Goal: Information Seeking & Learning: Learn about a topic

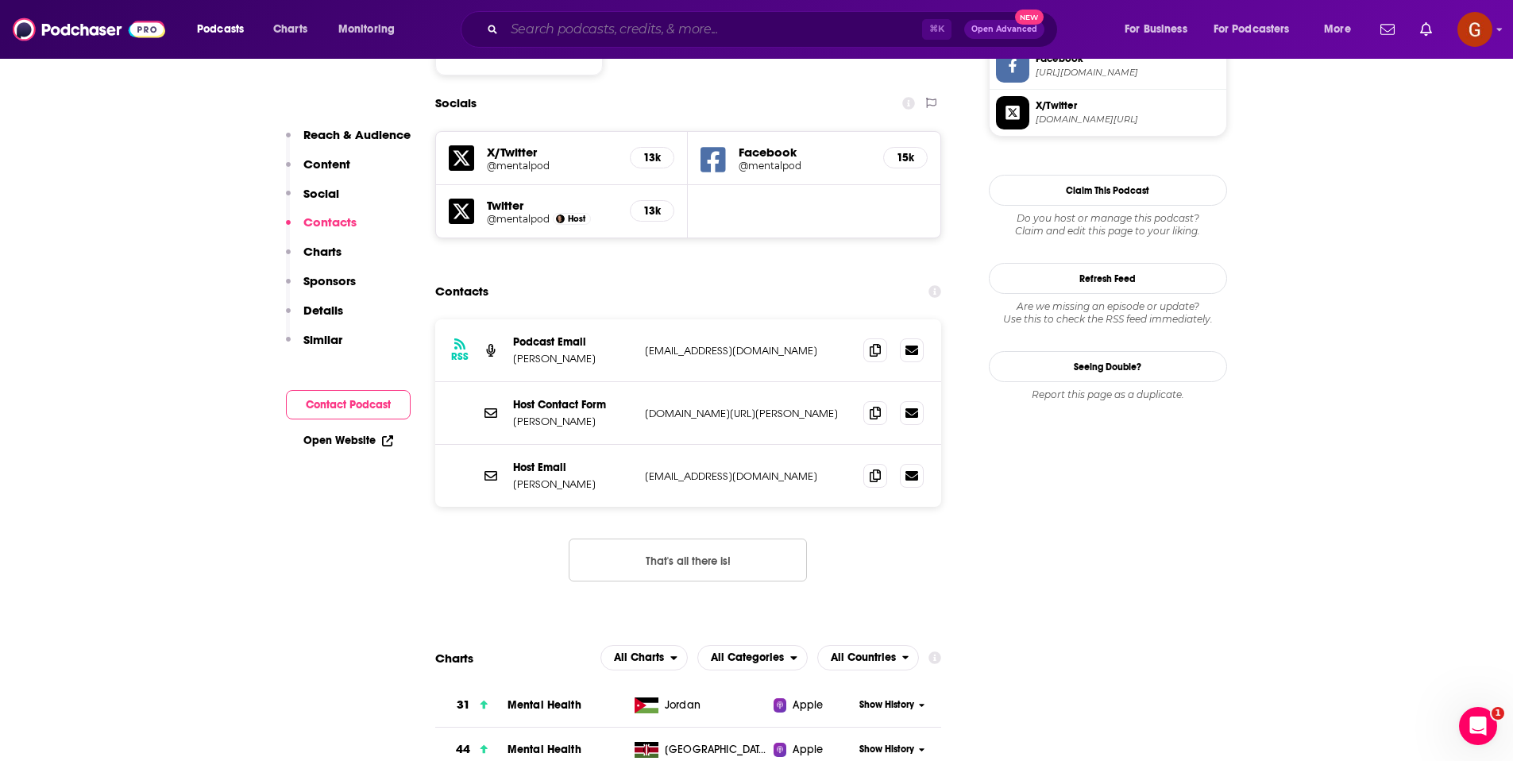
click at [744, 30] on input "Search podcasts, credits, & more..." at bounding box center [713, 29] width 418 height 25
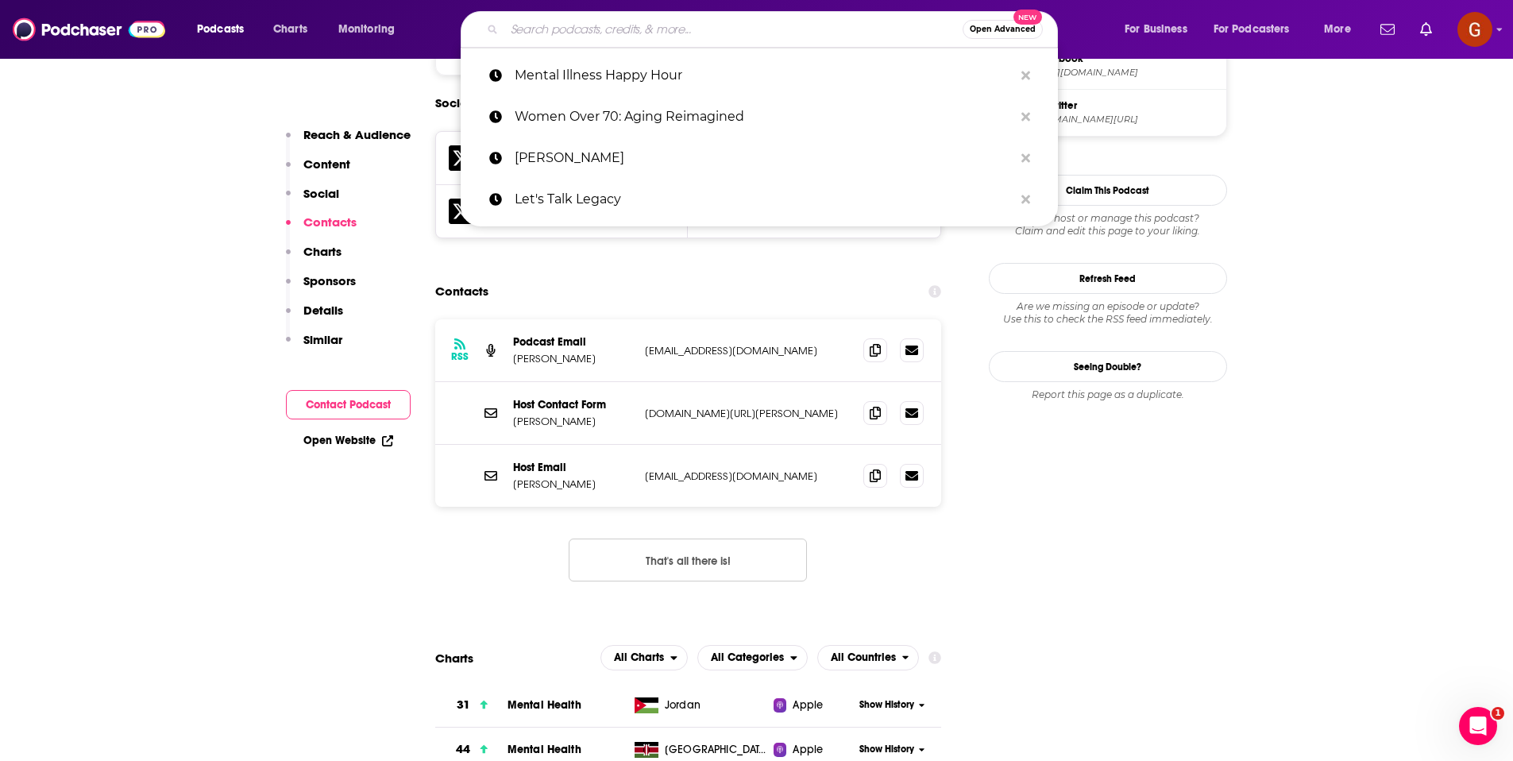
paste input "Inside Mental Health"
type input "Inside Mental Health"
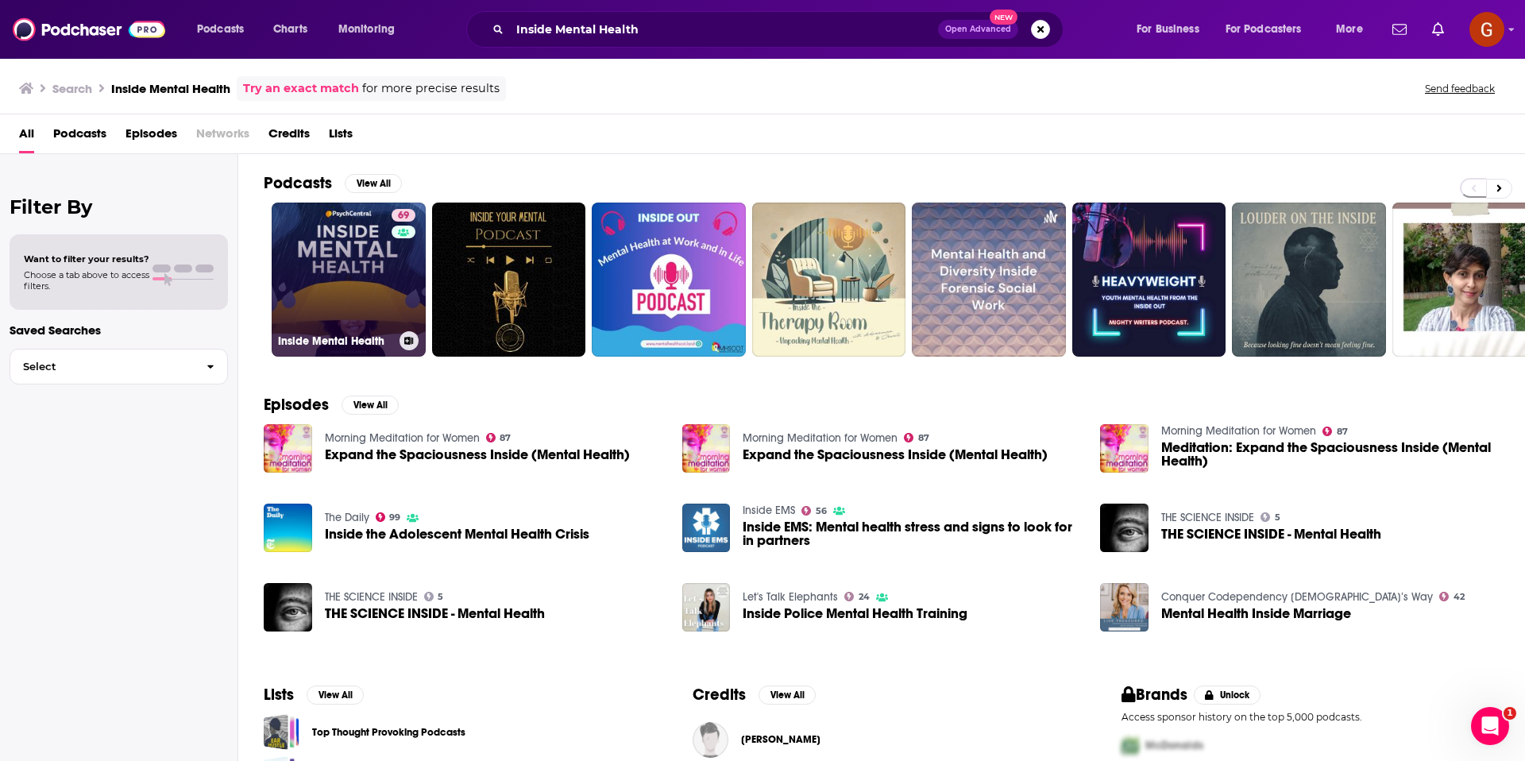
click at [340, 291] on link "69 Inside Mental Health" at bounding box center [349, 279] width 154 height 154
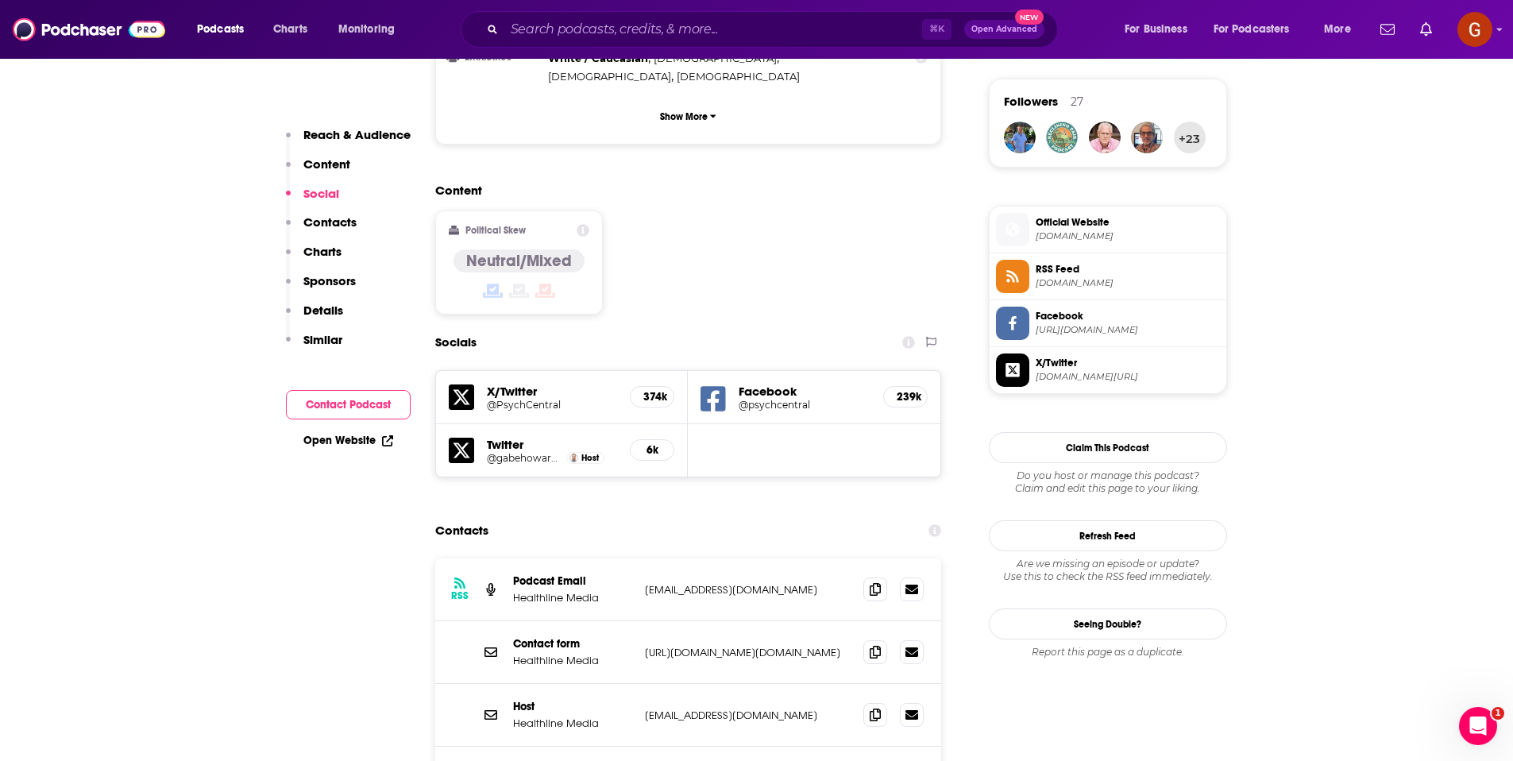
scroll to position [1150, 0]
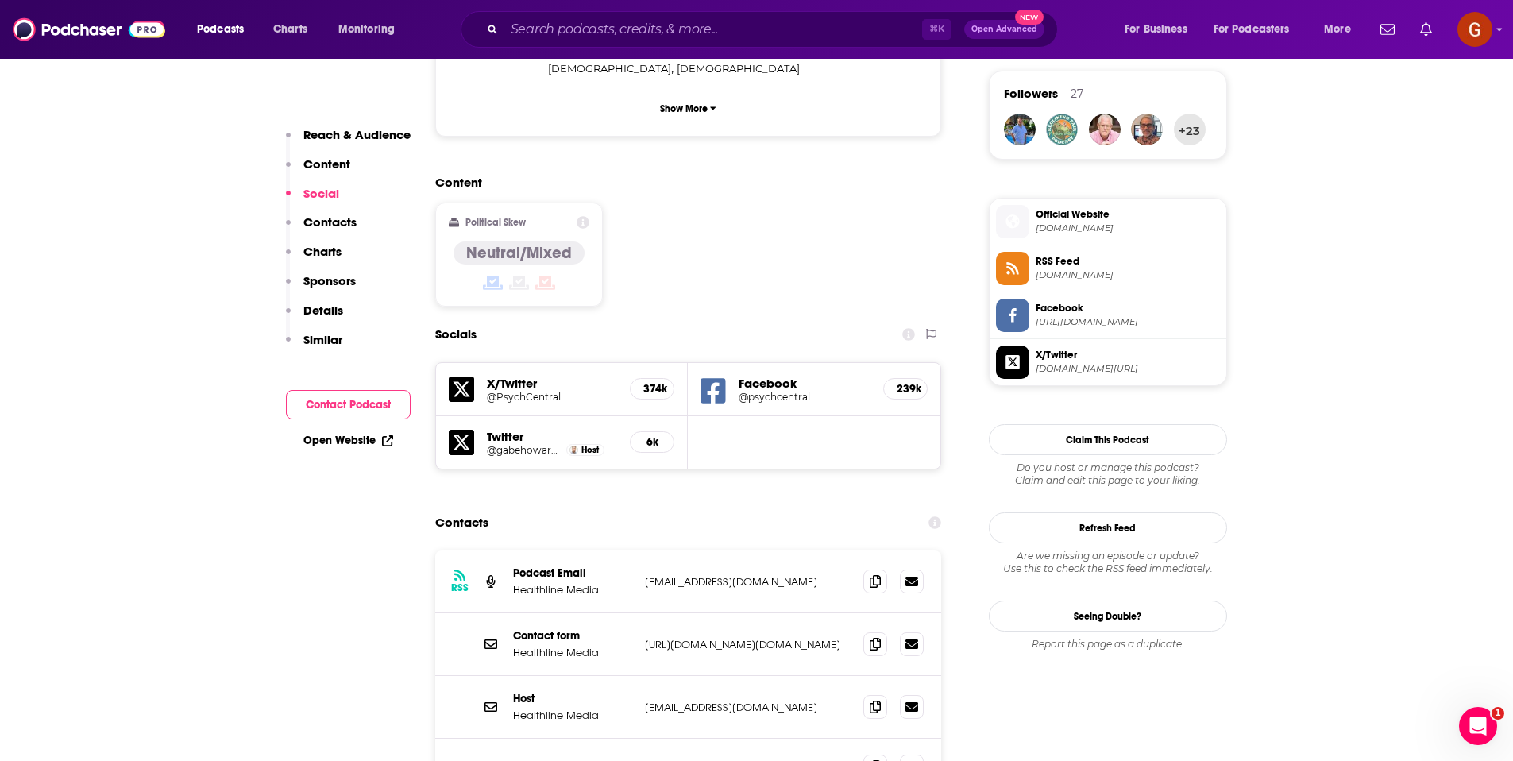
click at [546, 583] on p "Healthline Media" at bounding box center [572, 589] width 119 height 13
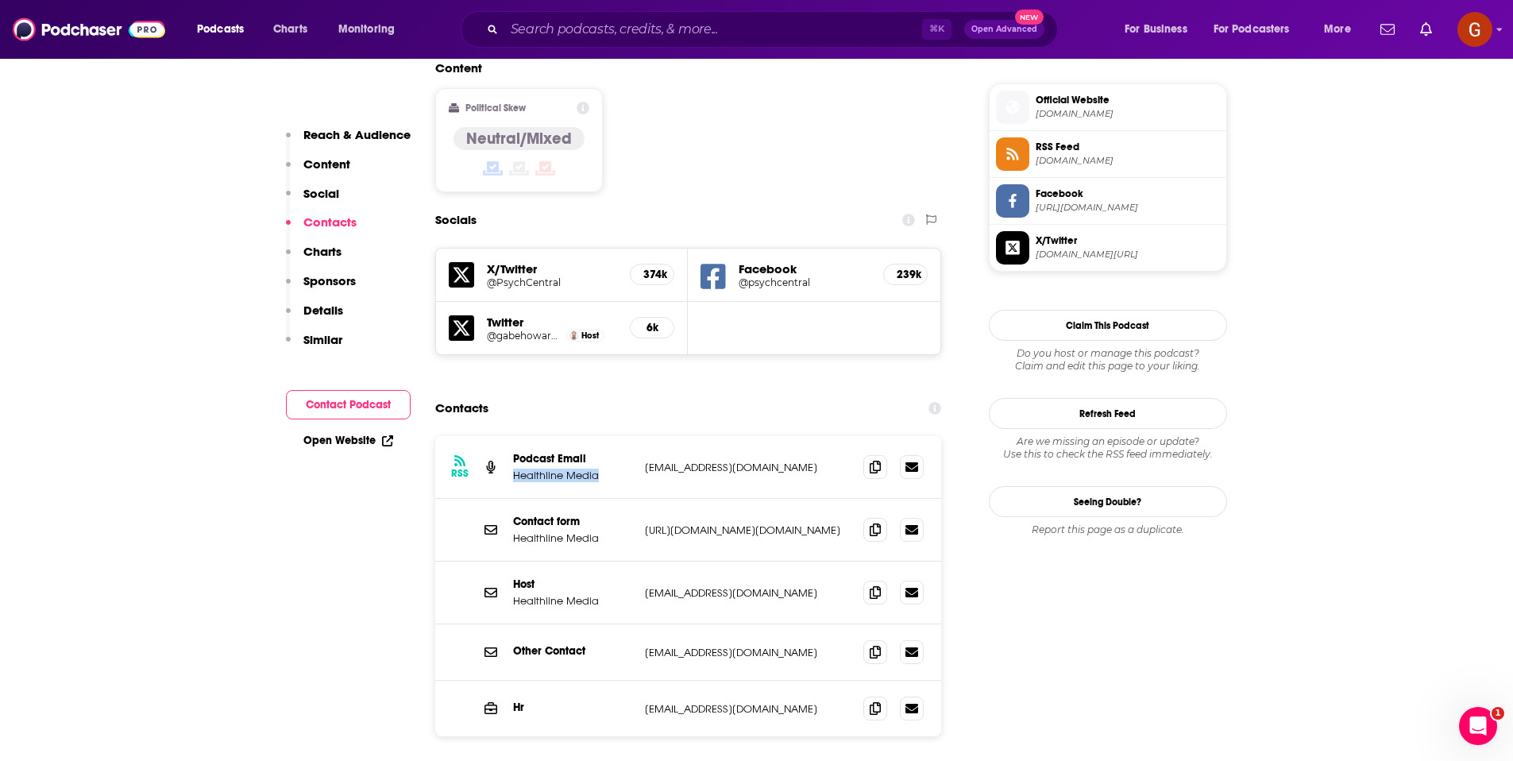
scroll to position [1267, 0]
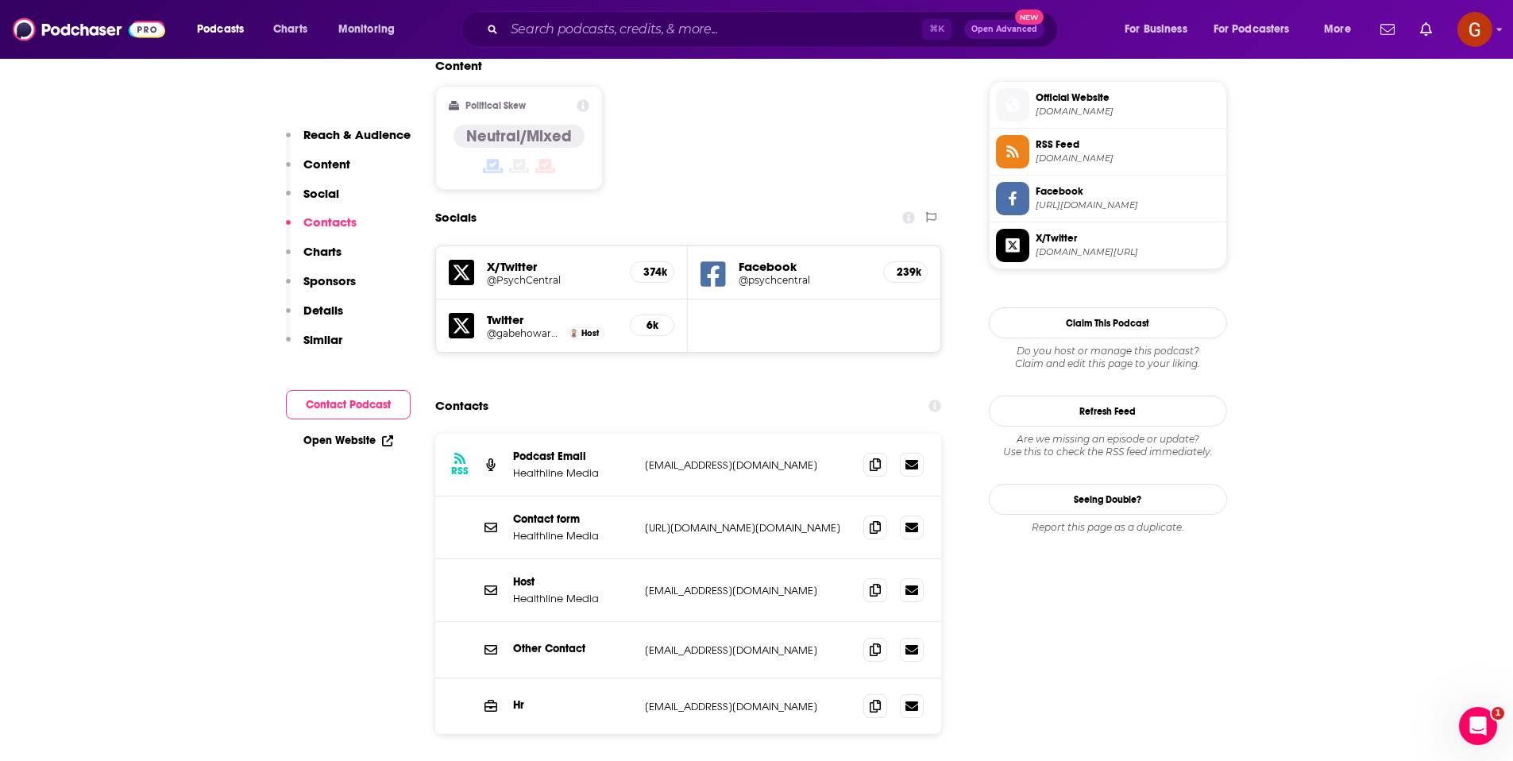
click at [869, 577] on span at bounding box center [875, 589] width 24 height 24
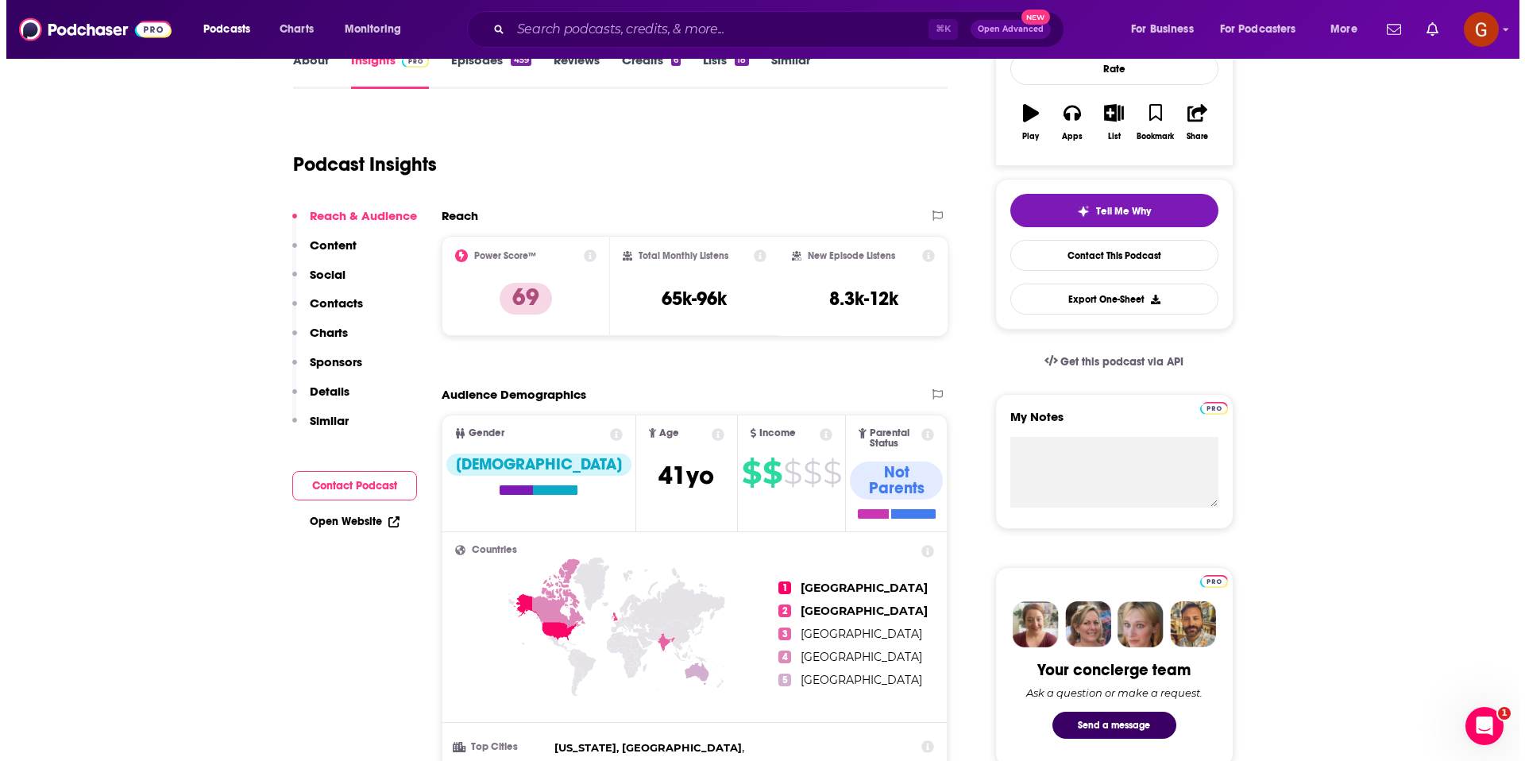
scroll to position [0, 0]
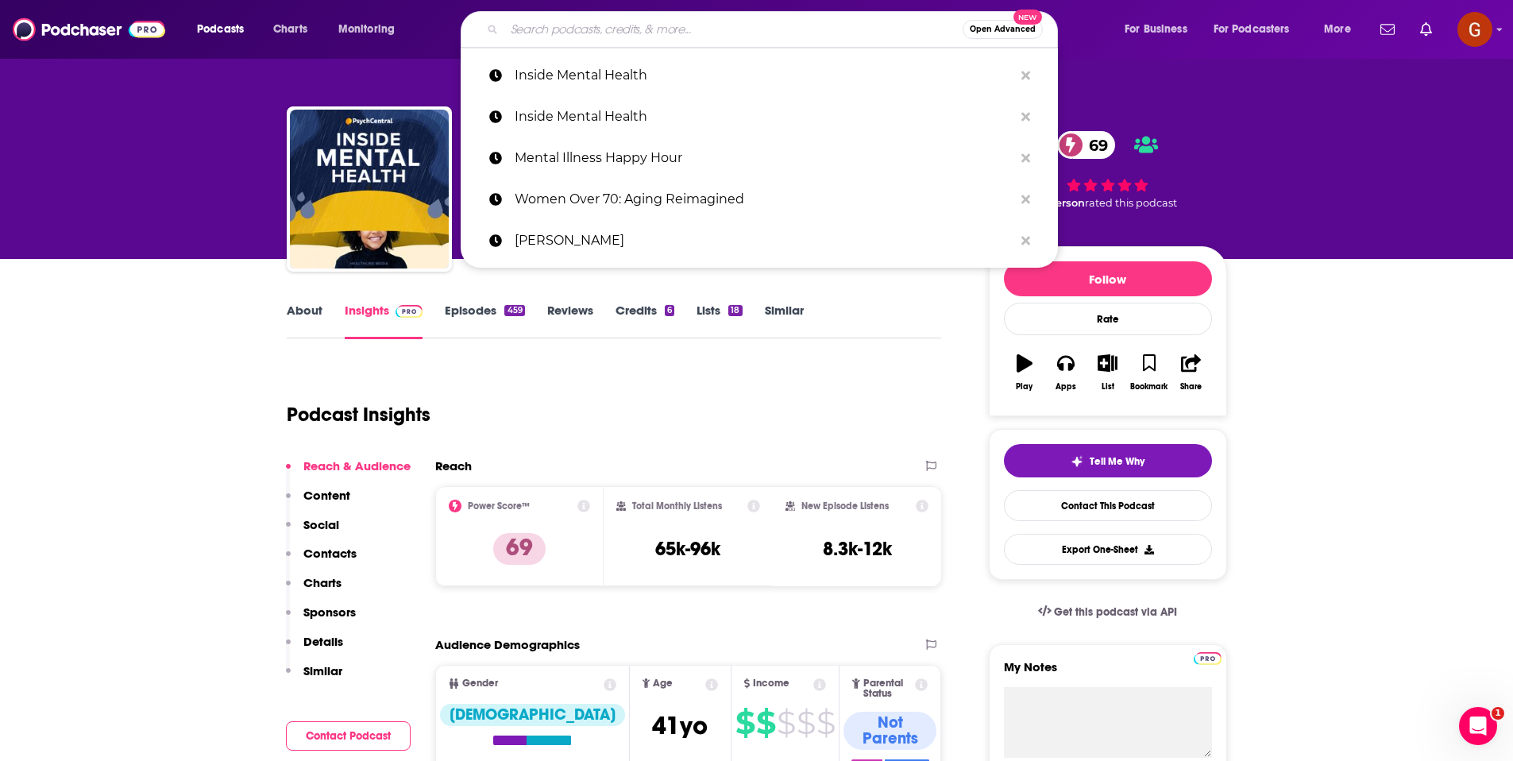
click at [788, 33] on input "Search podcasts, credits, & more..." at bounding box center [733, 29] width 458 height 25
paste input "Let's Talk About Mental Health"
type input "Let's Talk About Mental Health"
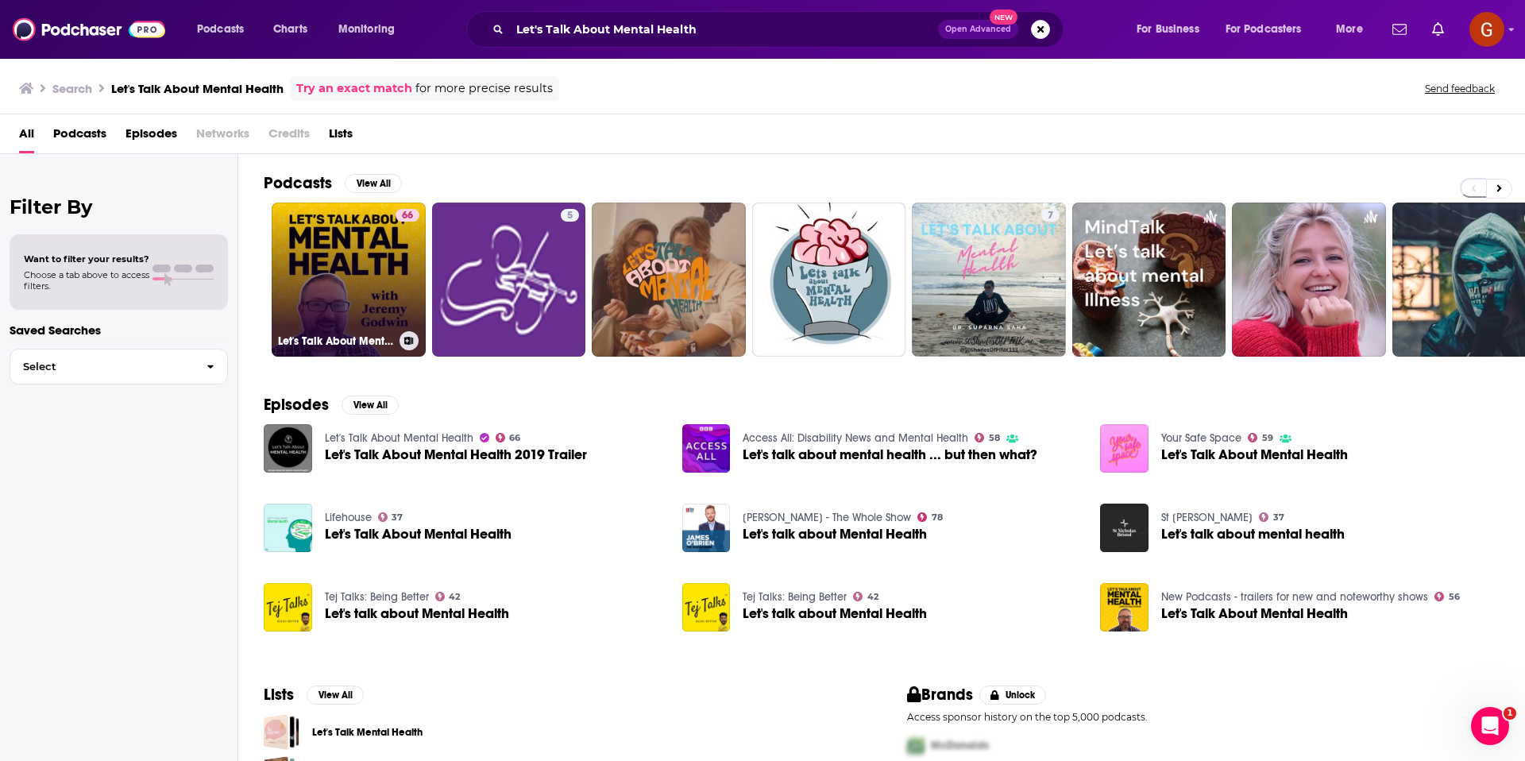
click at [364, 289] on link "66 Let's Talk About Mental Health" at bounding box center [349, 279] width 154 height 154
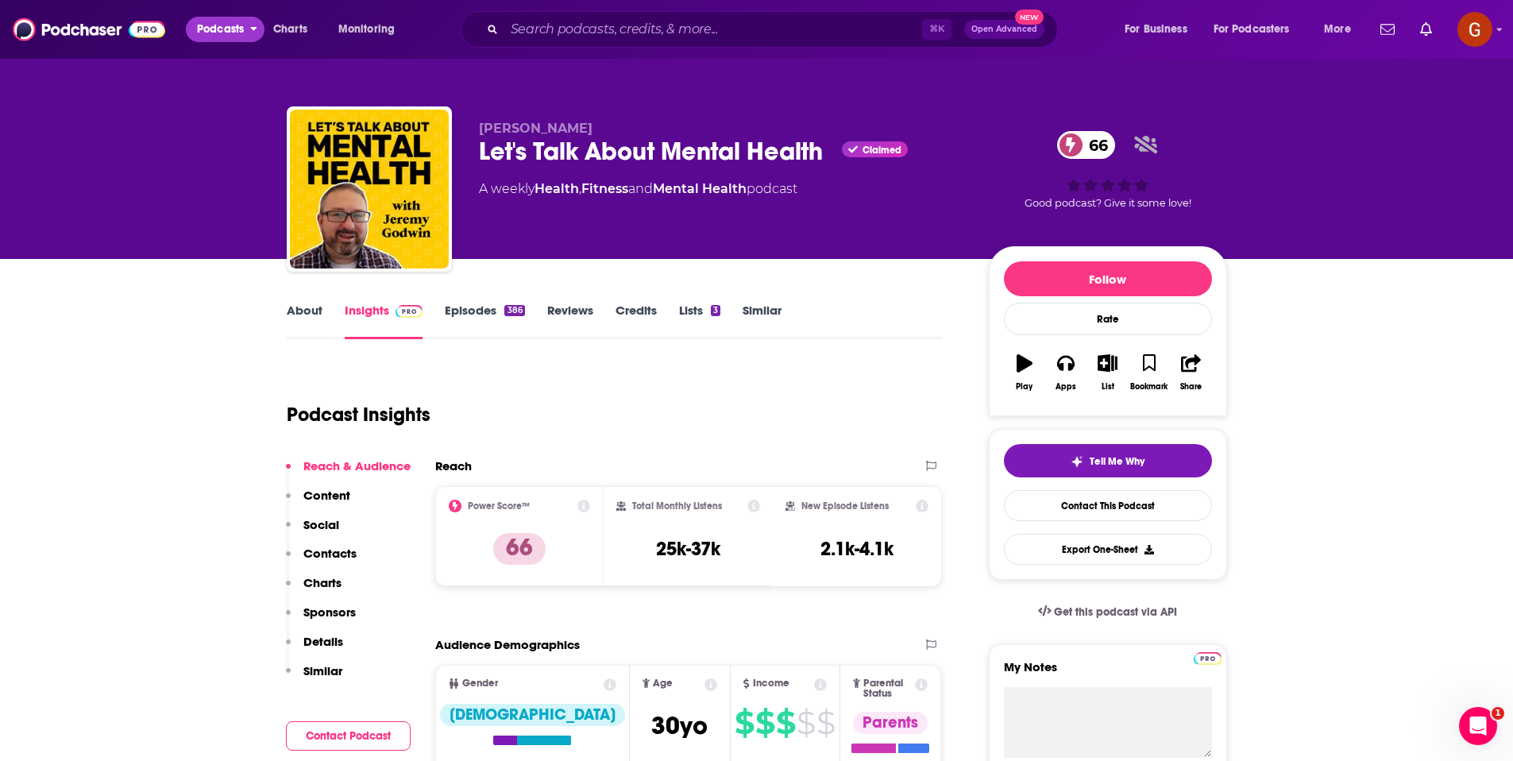
click at [233, 38] on span "Podcasts" at bounding box center [220, 29] width 47 height 22
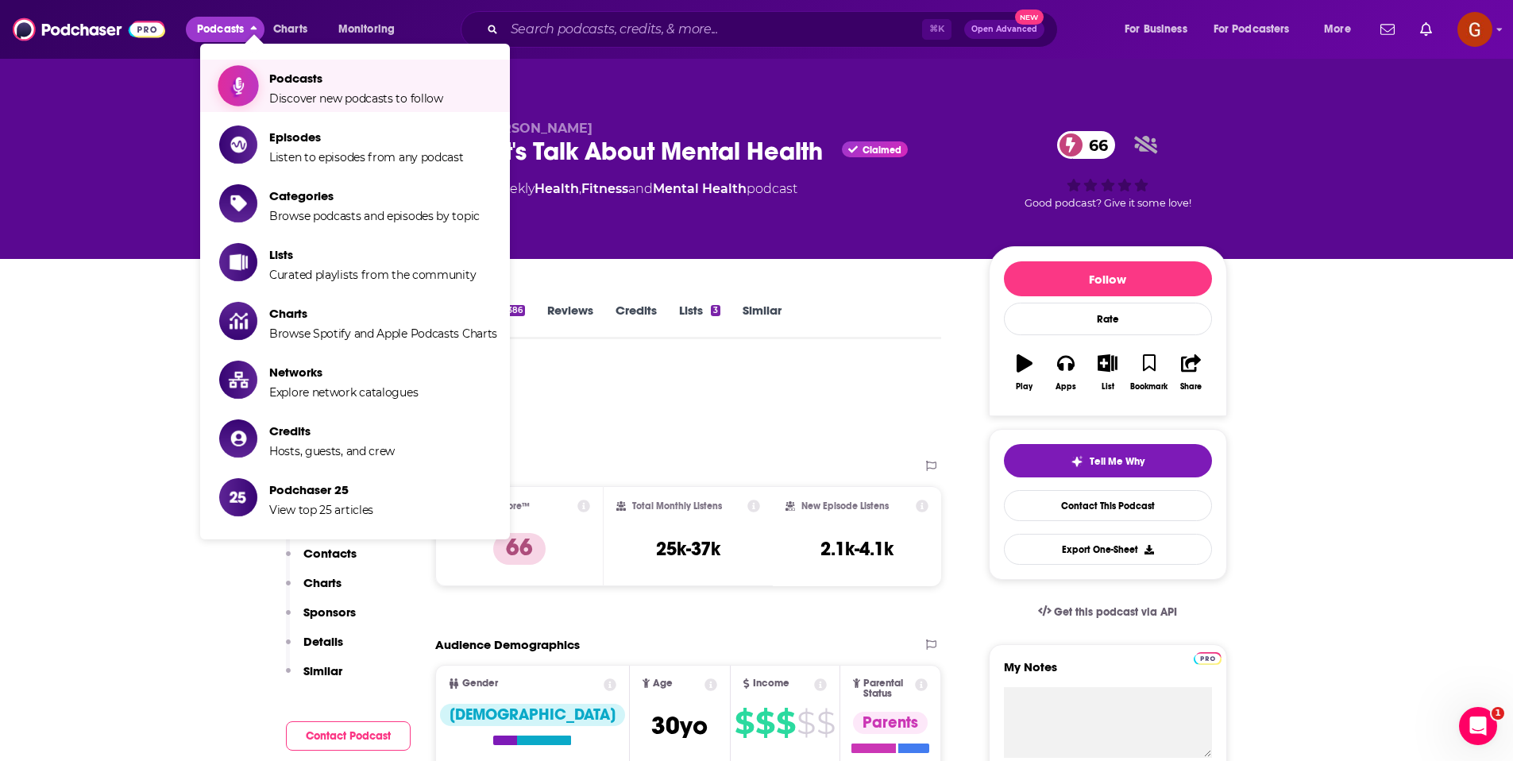
click at [253, 88] on span "Show item sub-menu" at bounding box center [238, 86] width 122 height 122
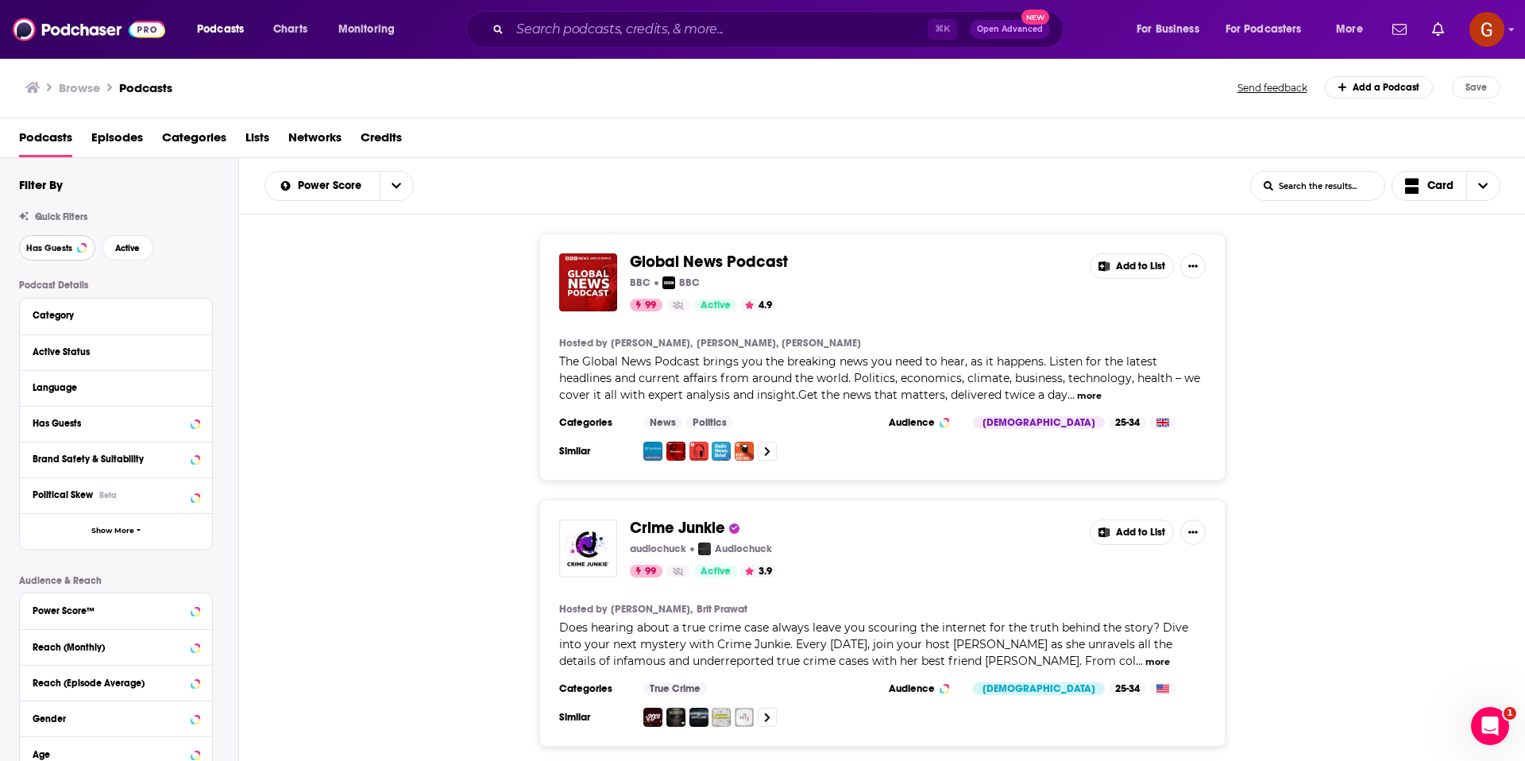
click at [37, 251] on span "Has Guests" at bounding box center [49, 248] width 46 height 9
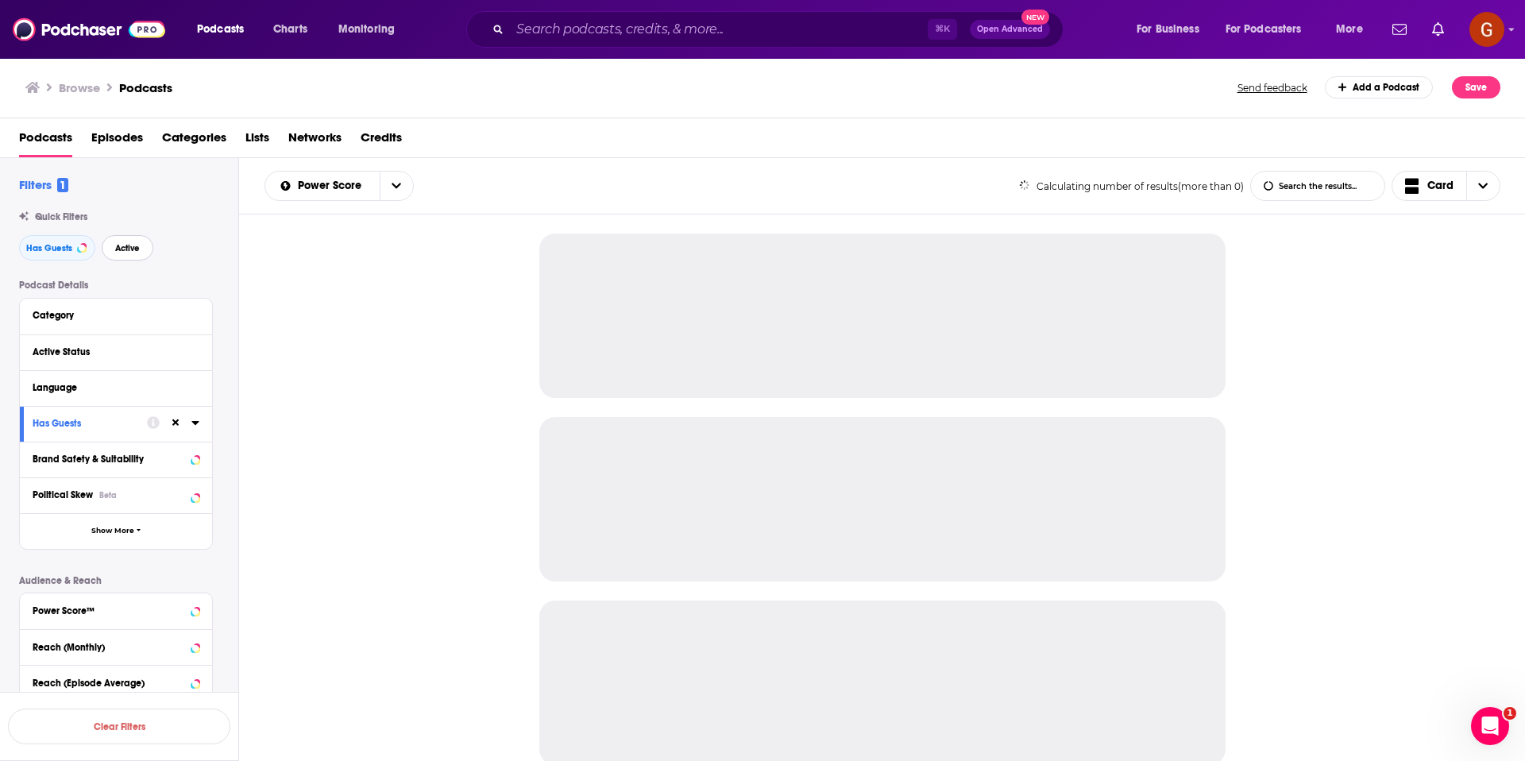
click at [117, 244] on span "Active" at bounding box center [127, 248] width 25 height 9
drag, startPoint x: 193, startPoint y: 383, endPoint x: 178, endPoint y: 387, distance: 15.8
click at [193, 383] on icon at bounding box center [195, 386] width 8 height 13
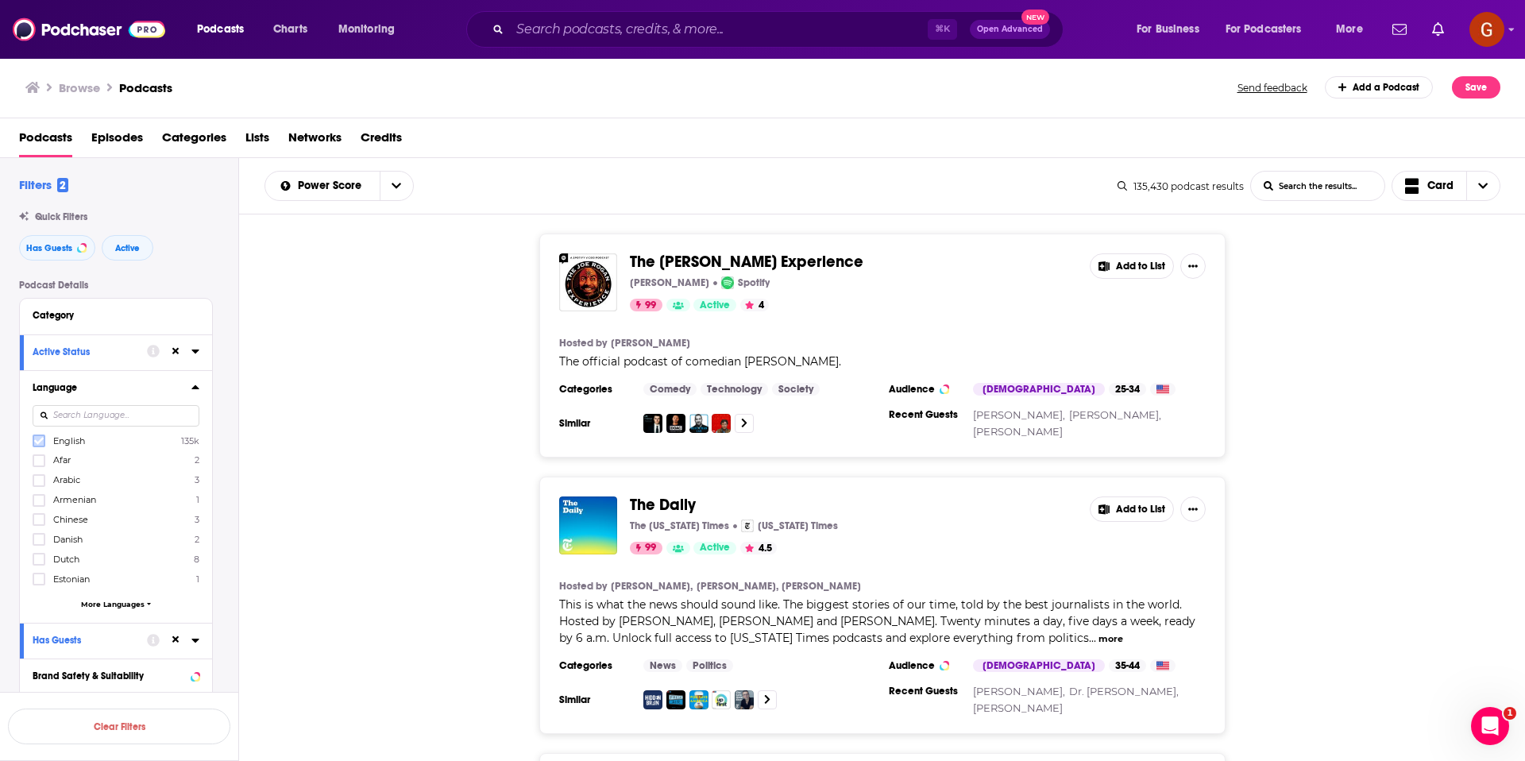
click at [37, 441] on icon at bounding box center [39, 441] width 10 height 7
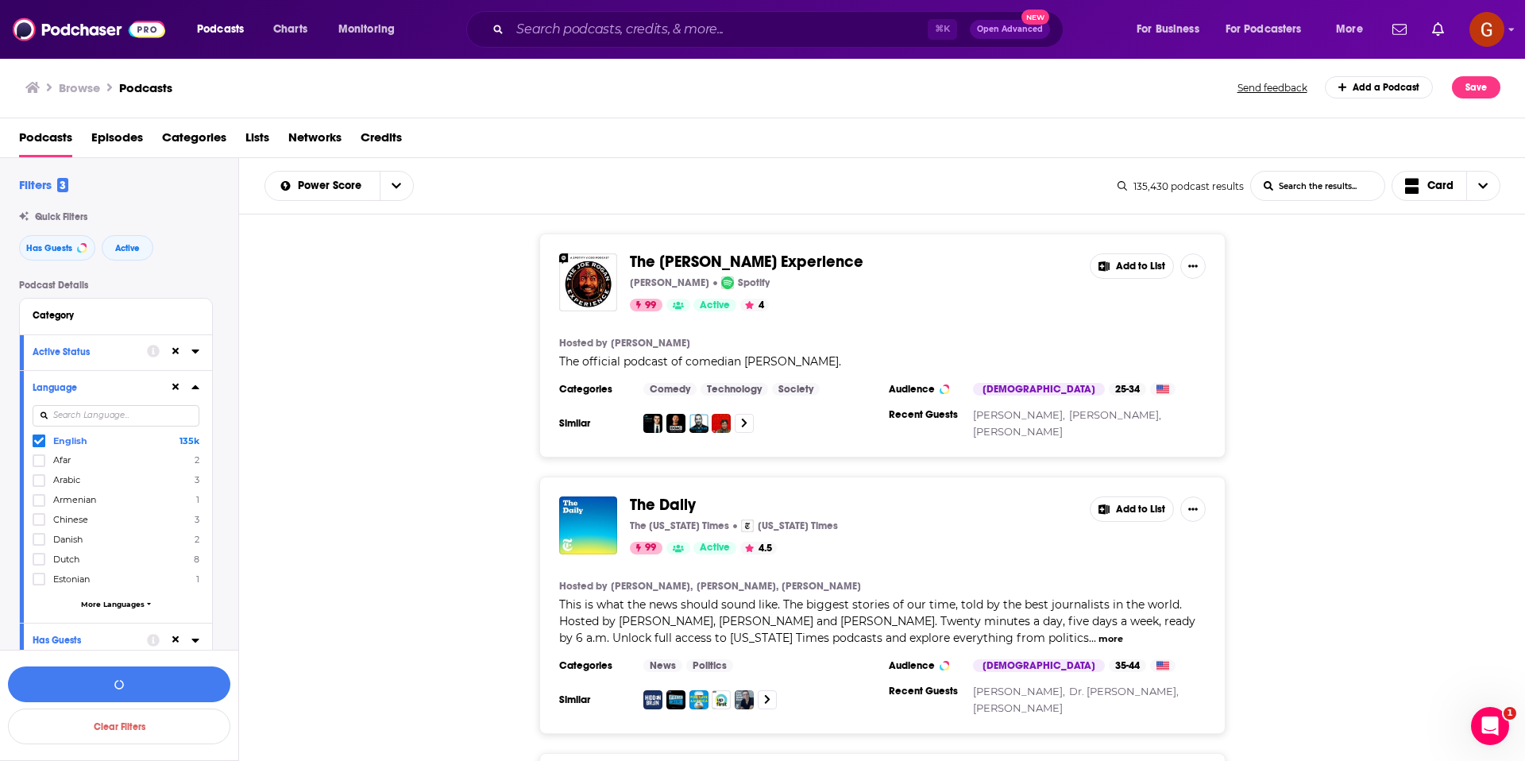
click at [199, 383] on icon at bounding box center [195, 386] width 8 height 13
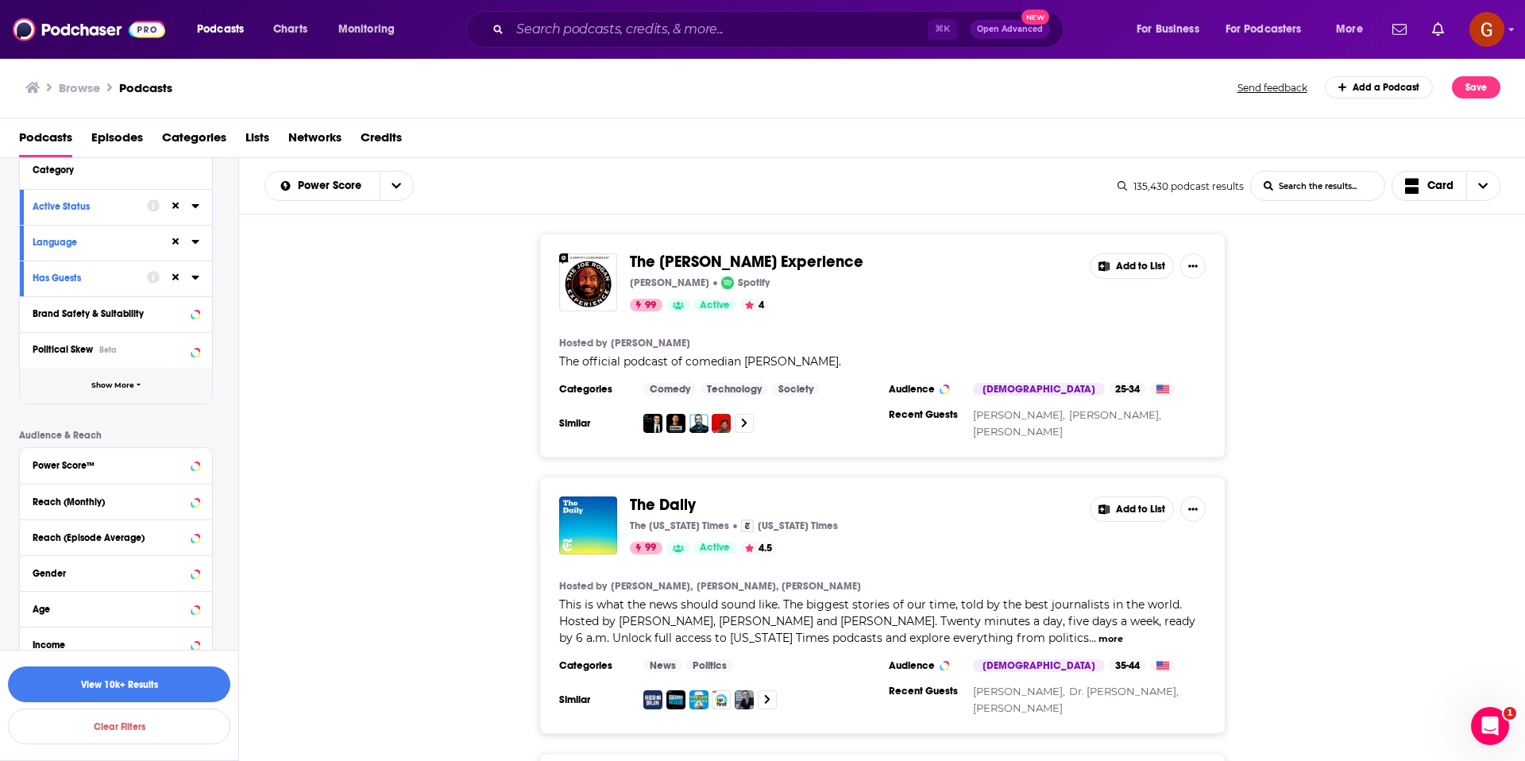
scroll to position [147, 0]
click at [142, 388] on button "Show More" at bounding box center [116, 384] width 192 height 36
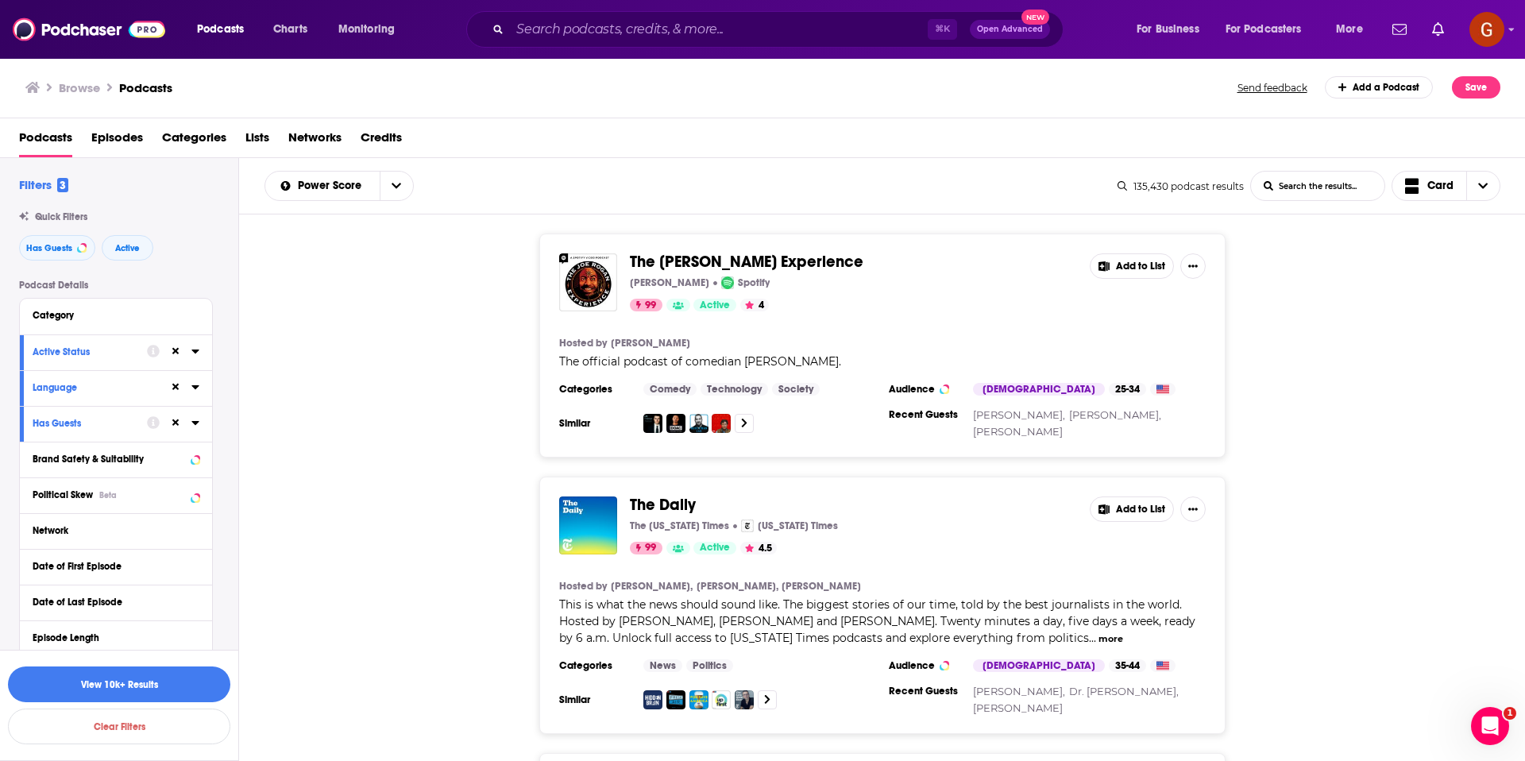
scroll to position [322, 0]
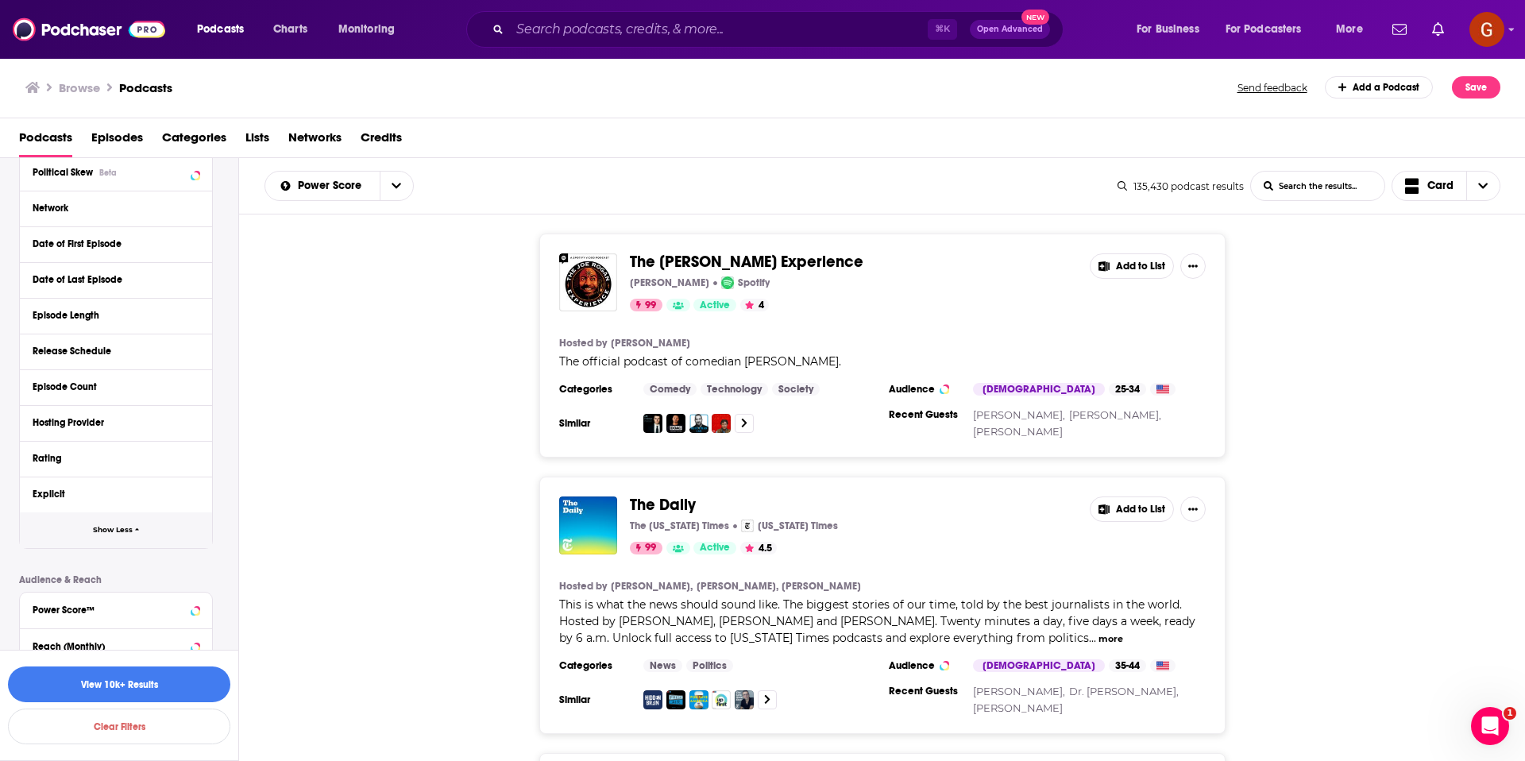
click at [121, 534] on span "Show Less" at bounding box center [113, 530] width 40 height 9
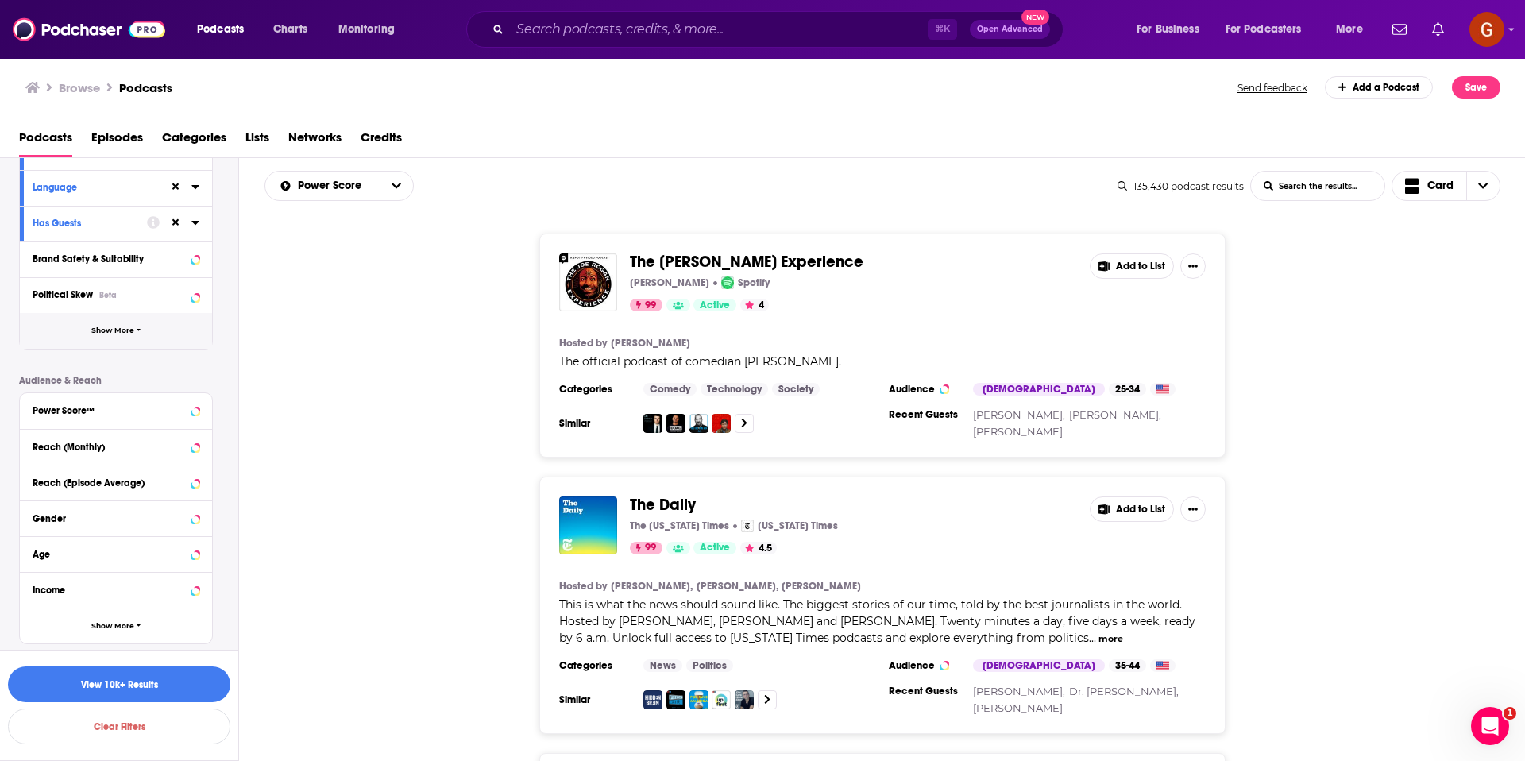
scroll to position [200, 0]
click at [127, 632] on button "Show More" at bounding box center [116, 625] width 192 height 36
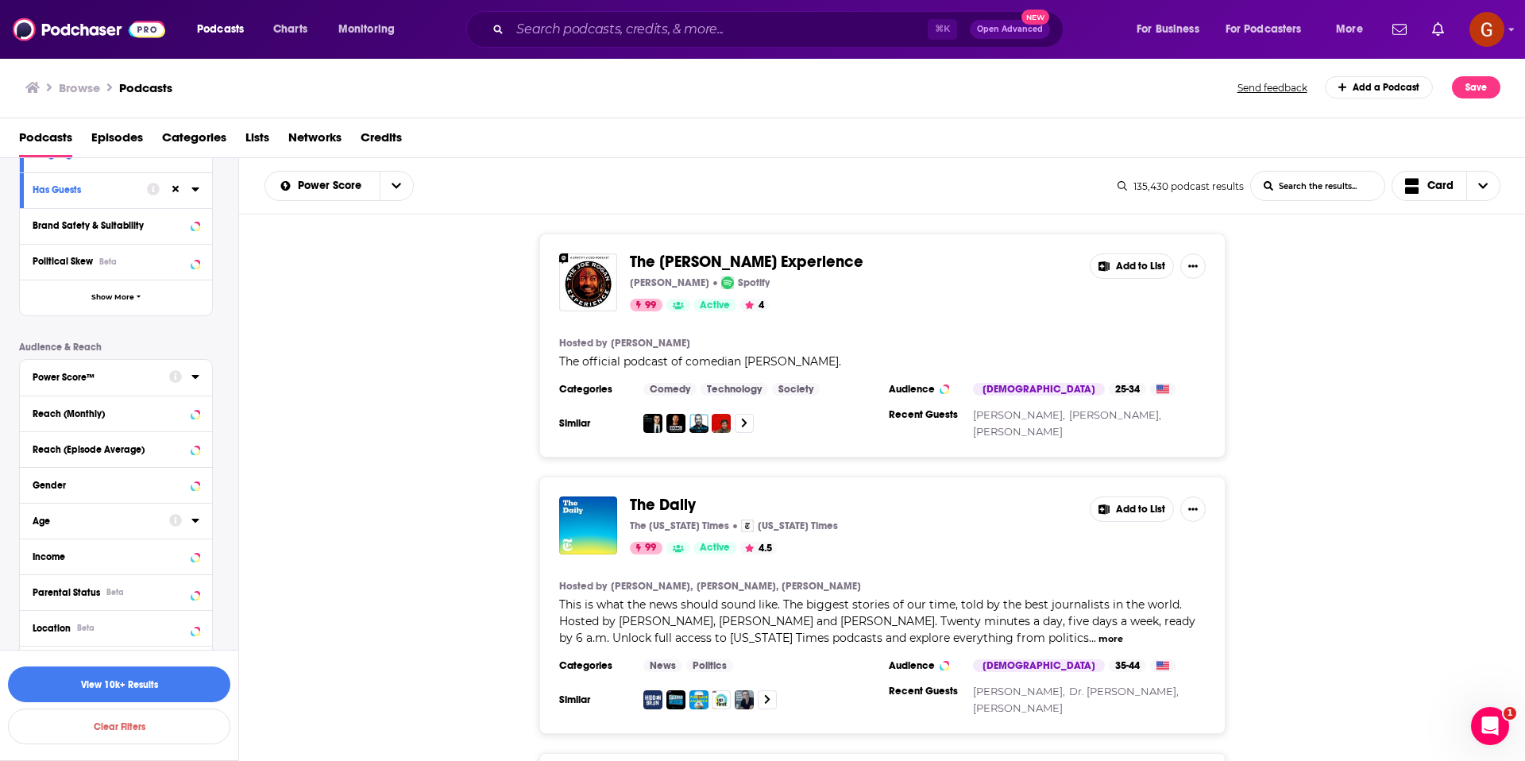
scroll to position [287, 0]
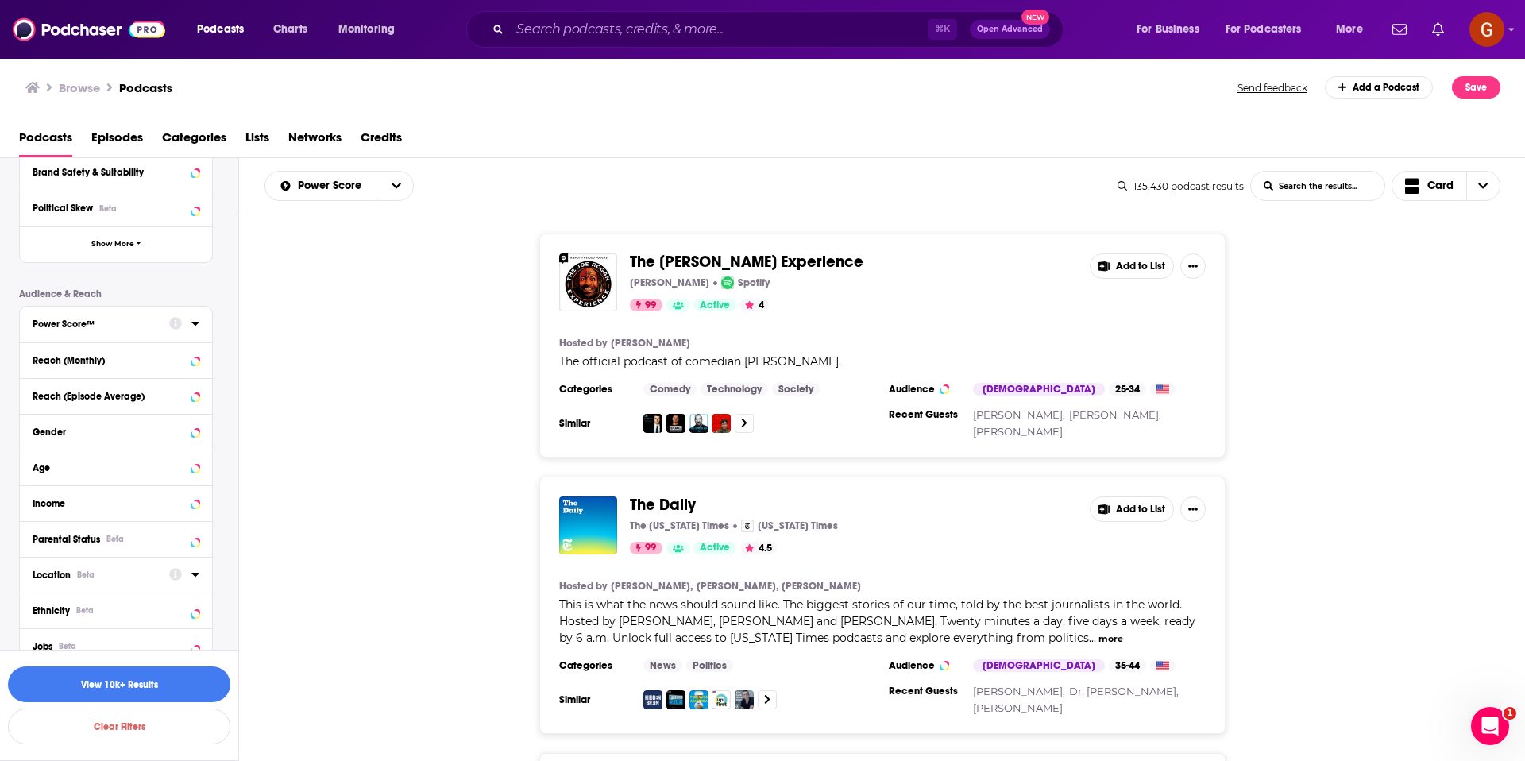
click at [192, 573] on icon at bounding box center [194, 575] width 7 height 4
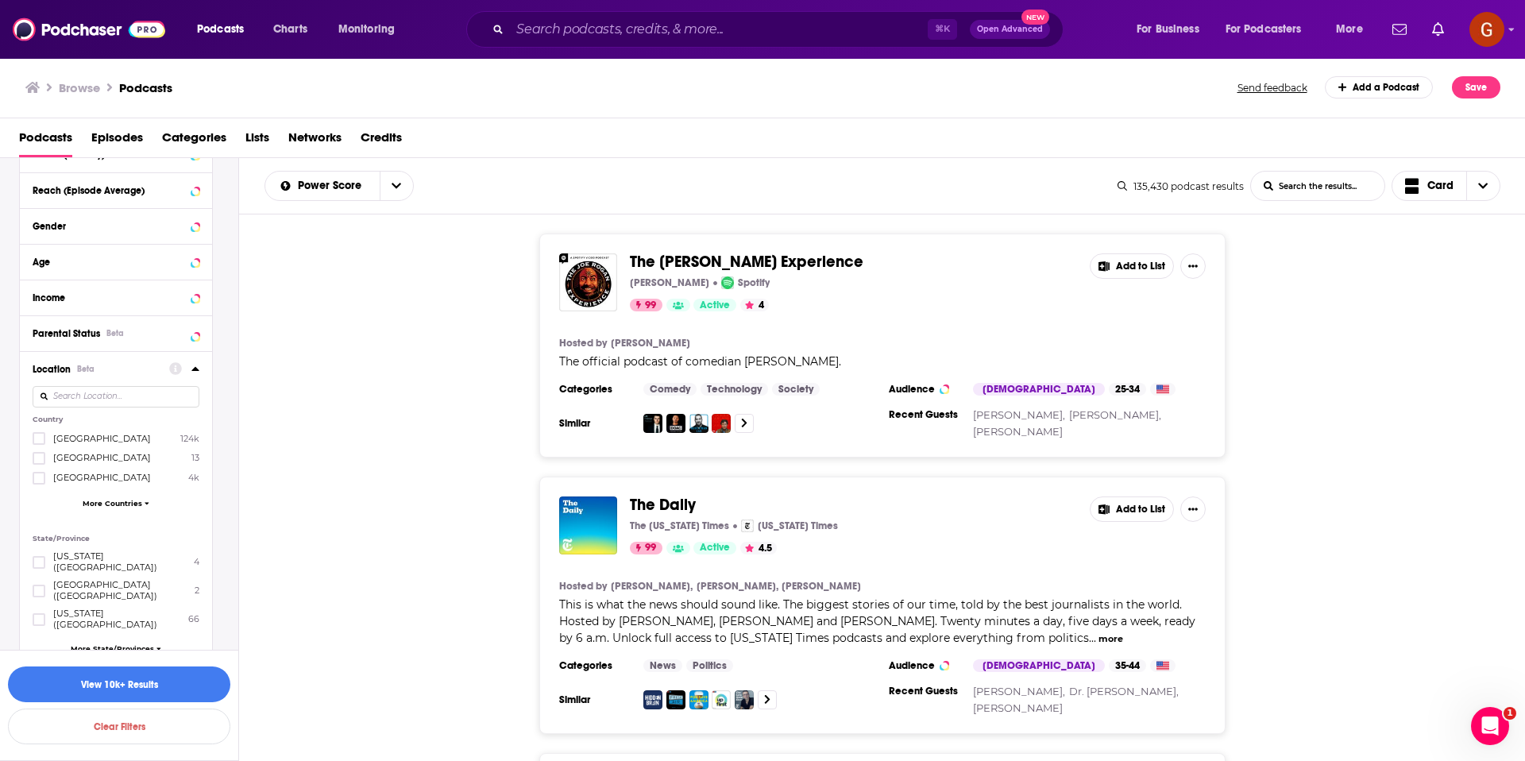
scroll to position [503, 0]
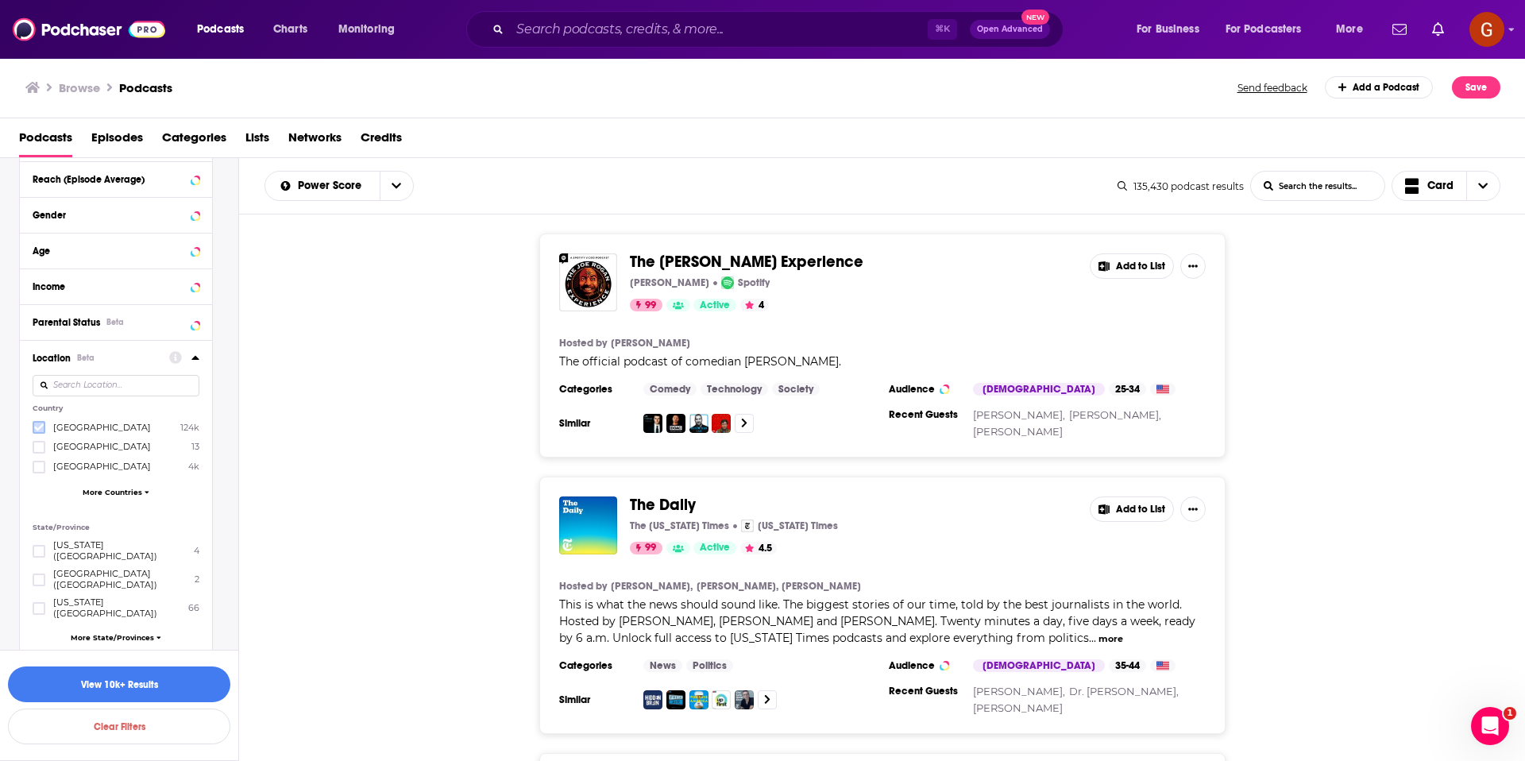
click at [34, 427] on icon at bounding box center [39, 427] width 10 height 7
click at [197, 351] on icon at bounding box center [195, 357] width 8 height 13
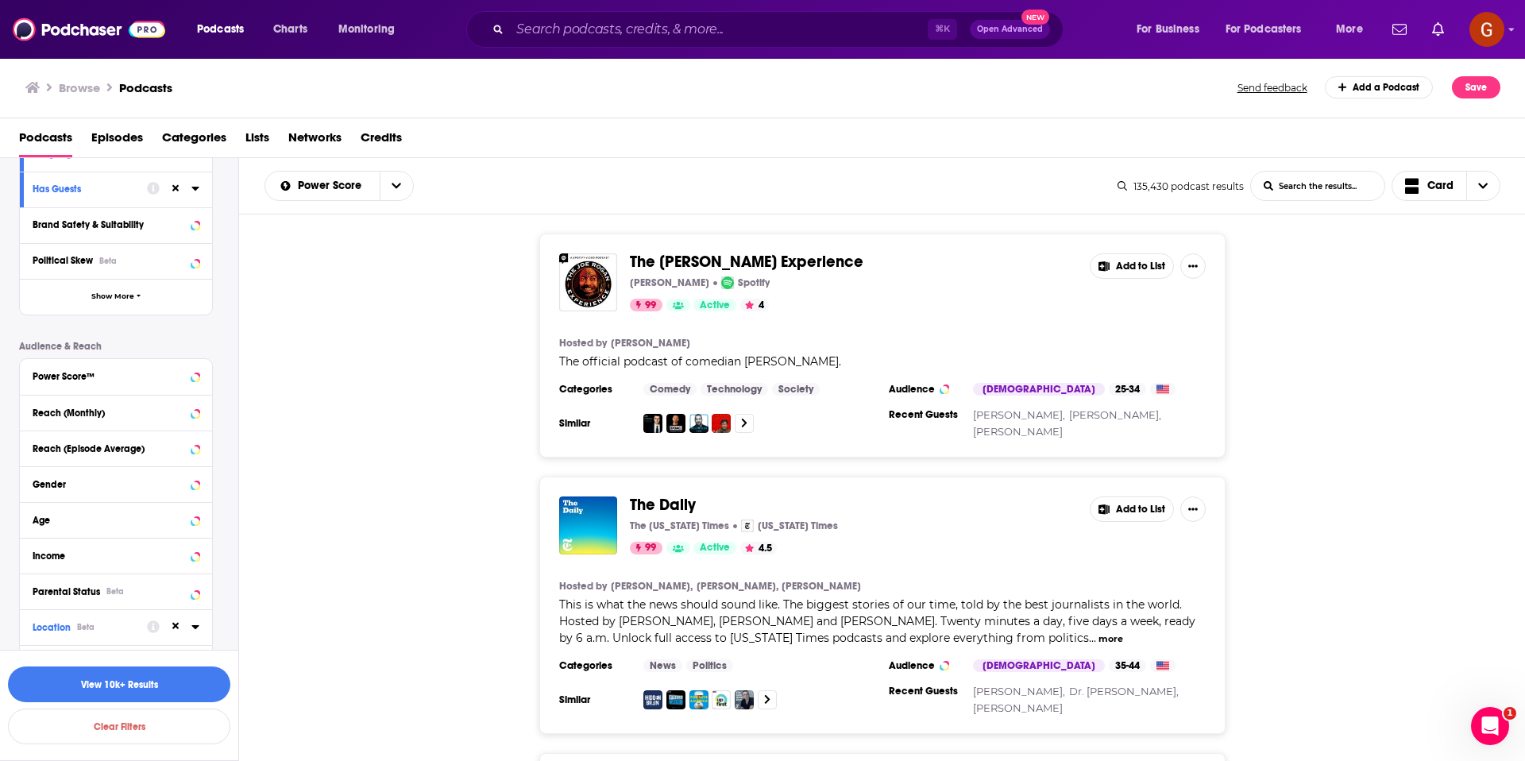
scroll to position [283, 0]
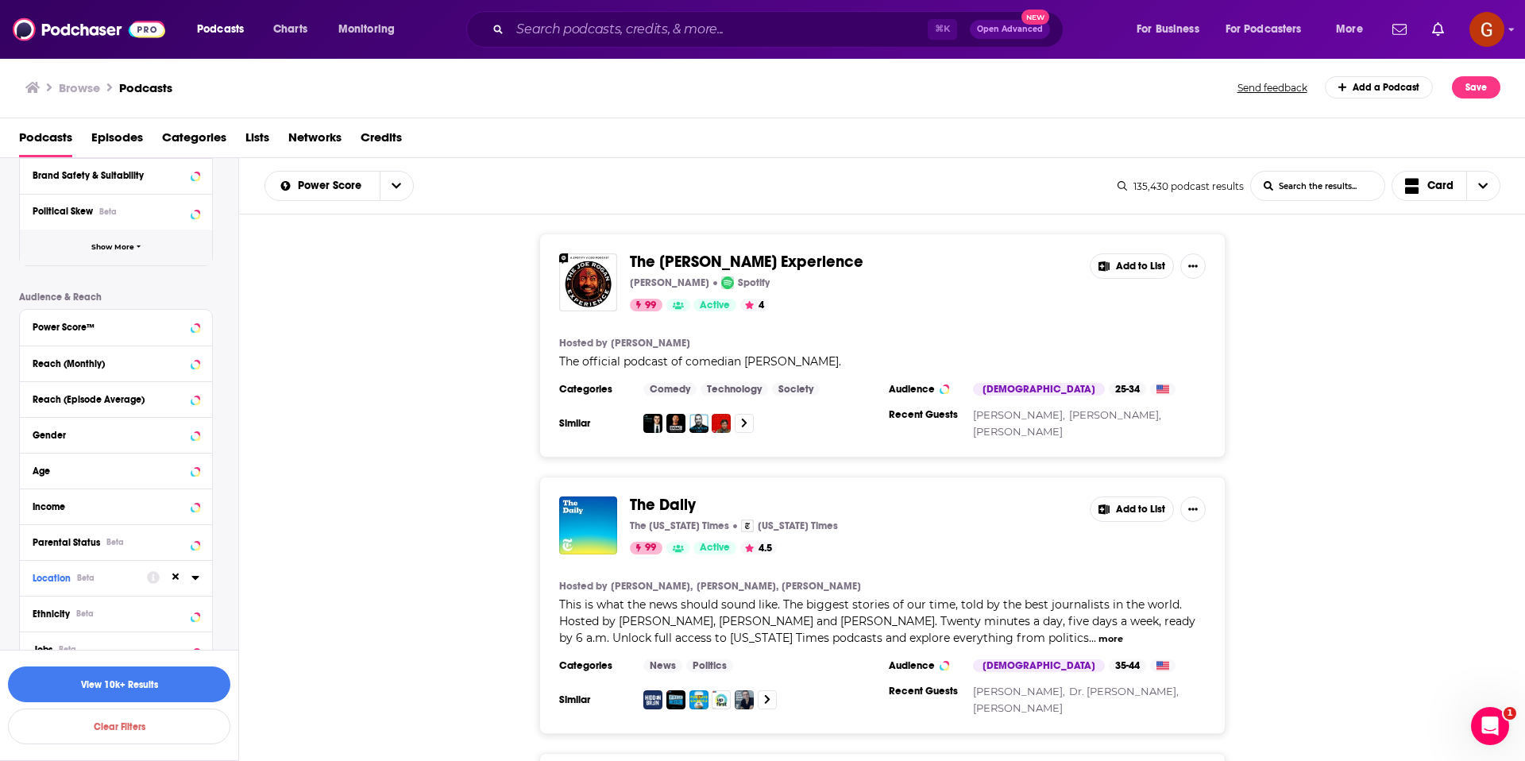
click at [125, 251] on button "Show More" at bounding box center [116, 247] width 192 height 36
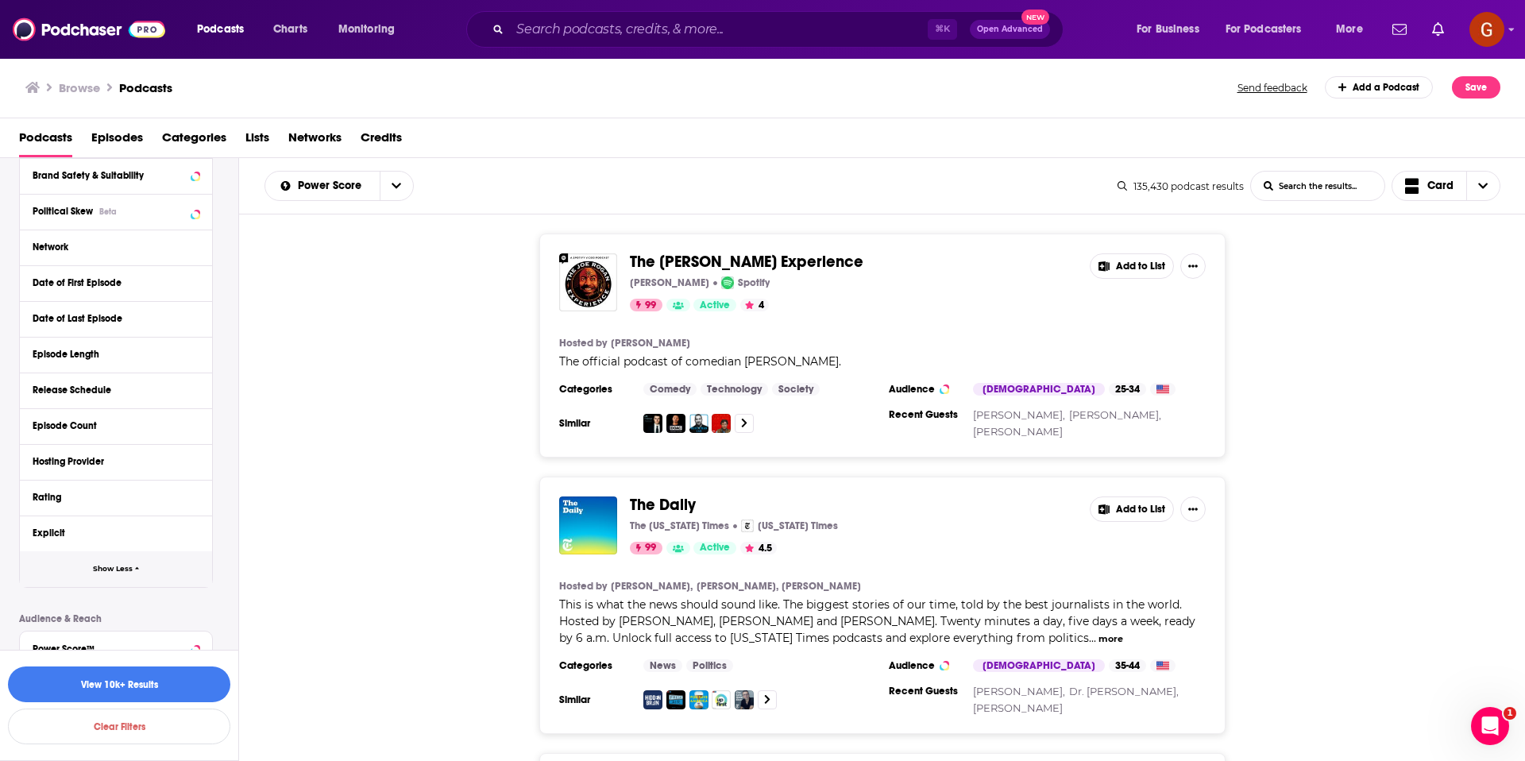
click at [115, 574] on button "Show Less" at bounding box center [116, 569] width 192 height 36
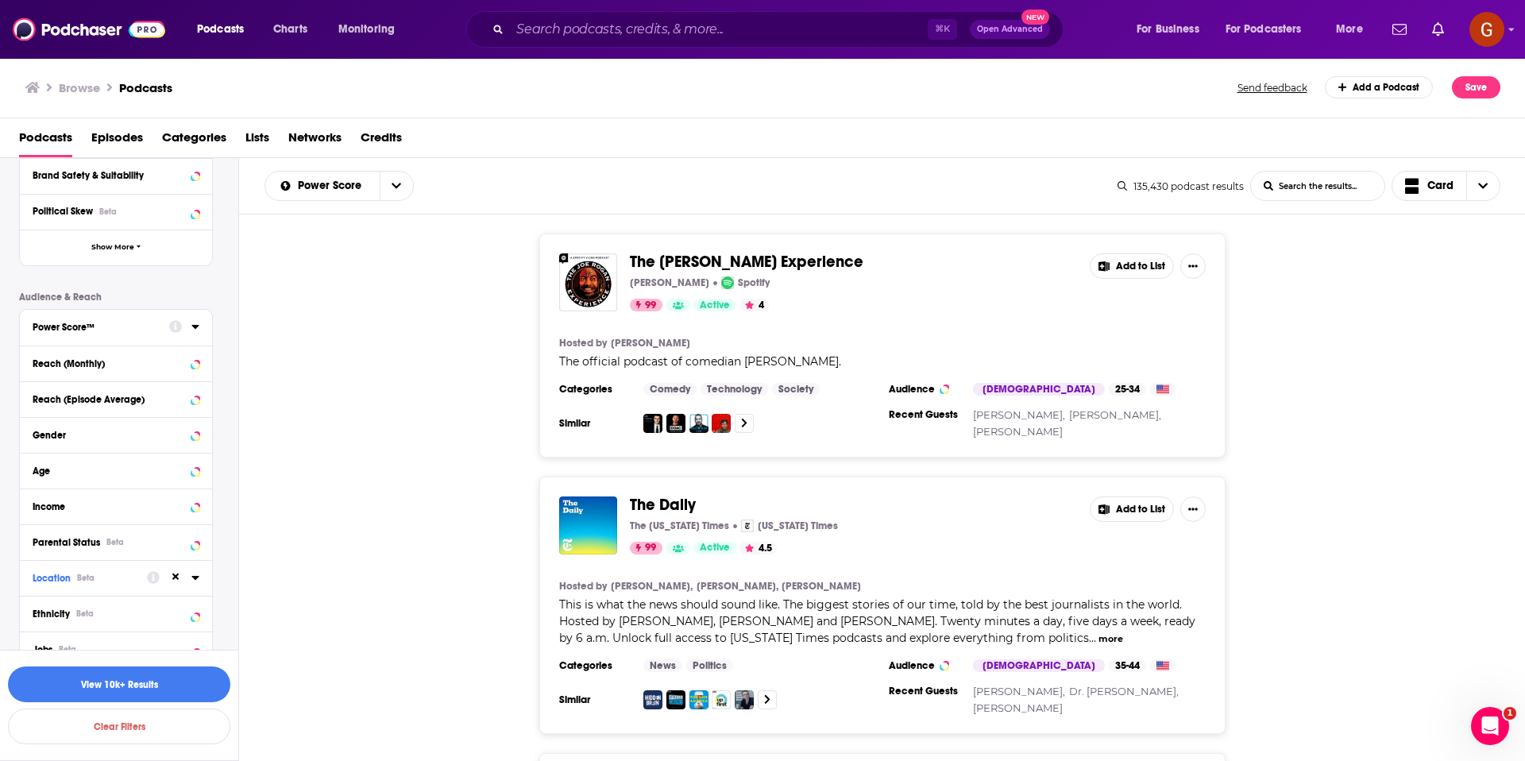
click at [197, 325] on icon at bounding box center [194, 327] width 7 height 4
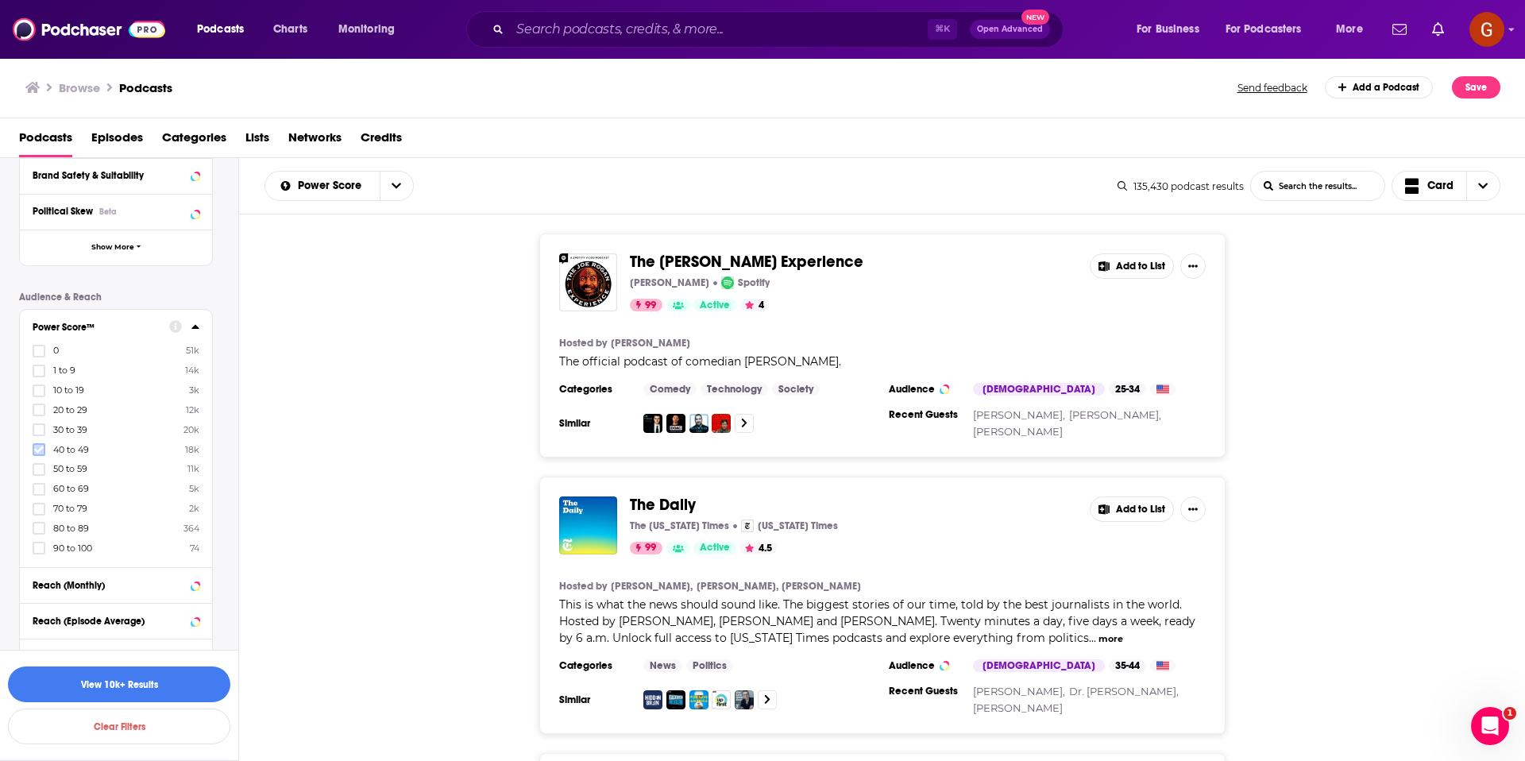
click at [39, 449] on icon at bounding box center [39, 449] width 10 height 7
click at [195, 328] on icon at bounding box center [194, 327] width 7 height 4
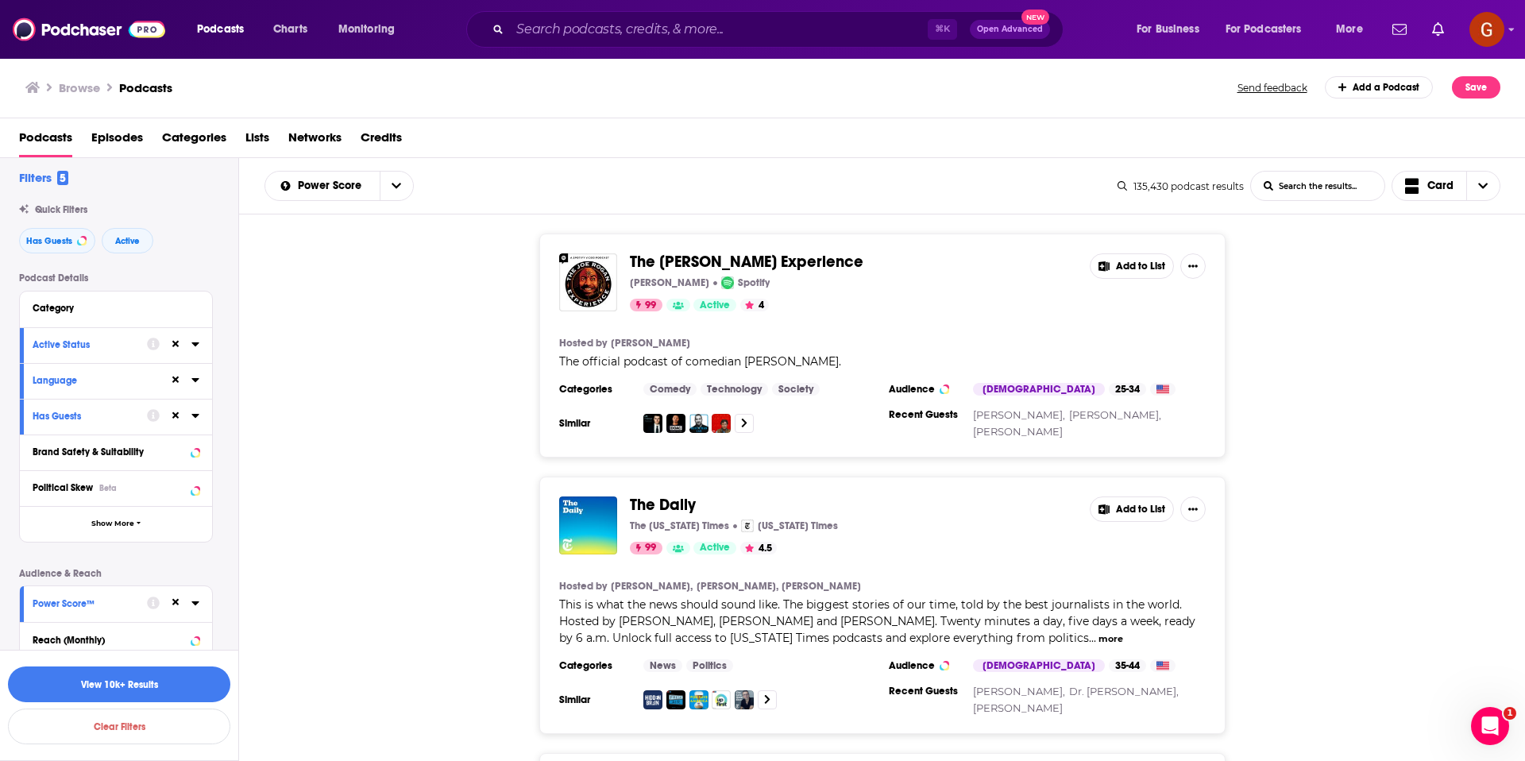
scroll to position [0, 0]
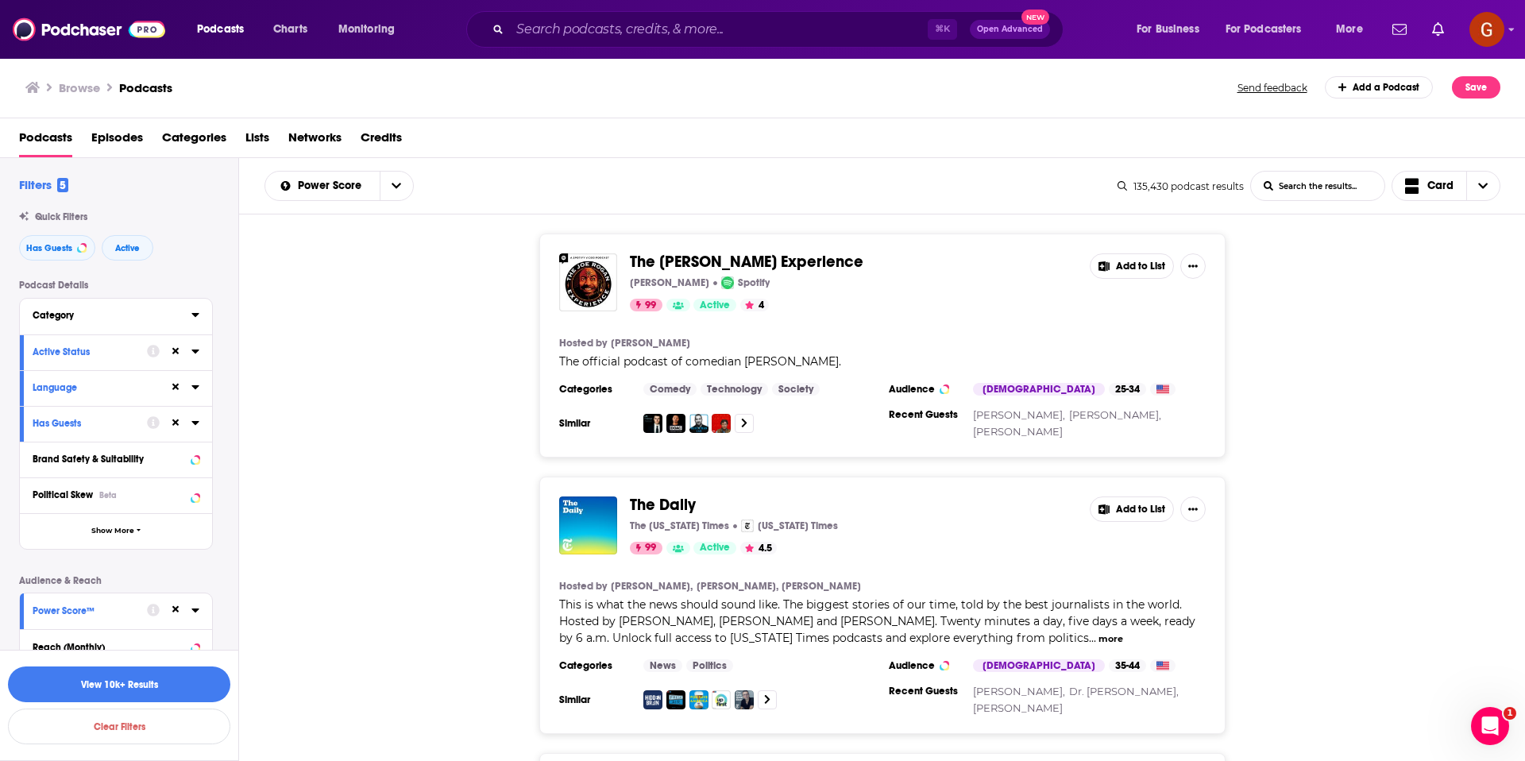
click at [196, 317] on icon at bounding box center [195, 314] width 8 height 13
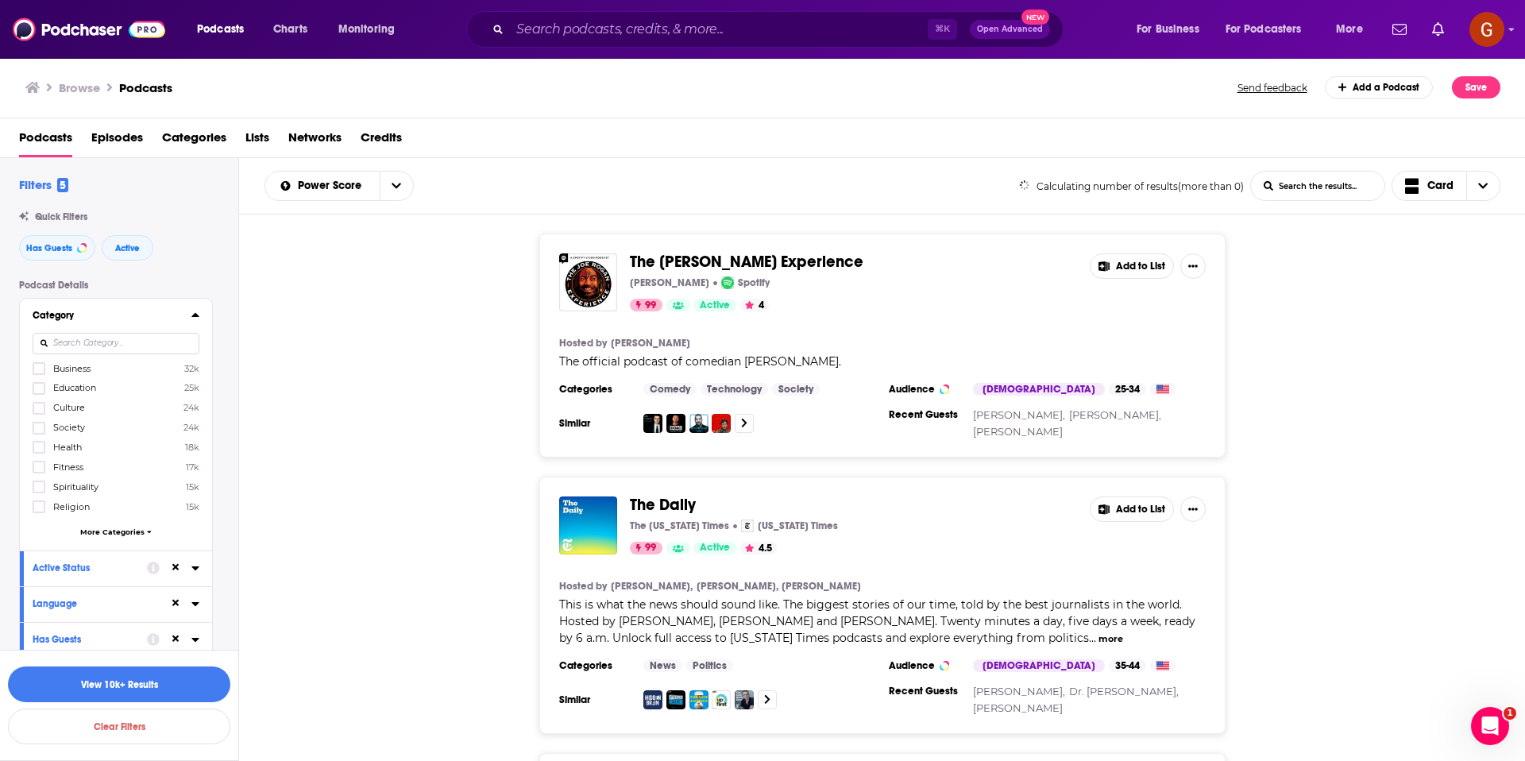
click at [95, 533] on span "More Categories" at bounding box center [112, 531] width 64 height 9
click at [94, 349] on input at bounding box center [116, 343] width 167 height 21
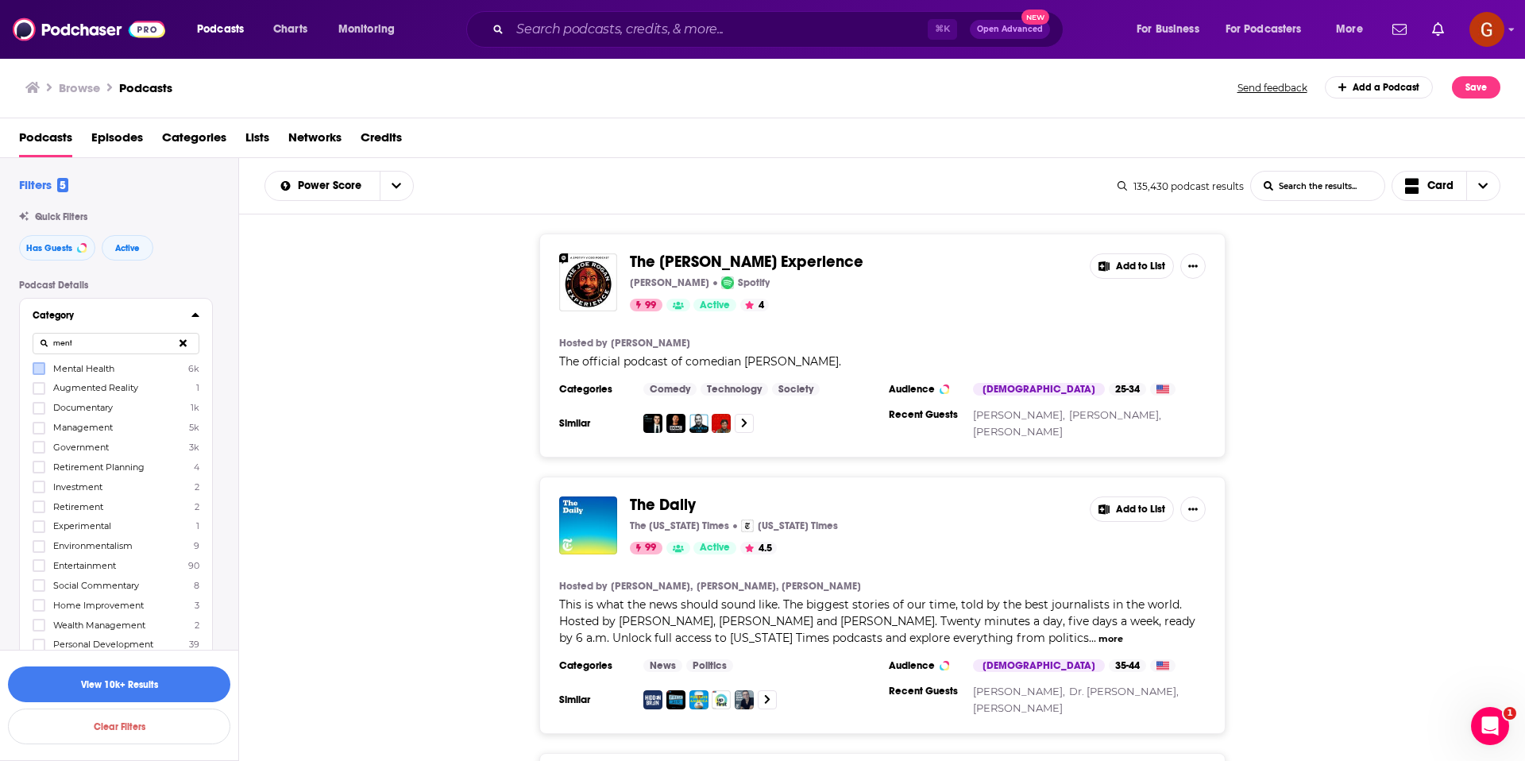
type input "ment"
click at [40, 371] on icon at bounding box center [39, 369] width 10 height 10
click at [187, 340] on button at bounding box center [183, 343] width 33 height 37
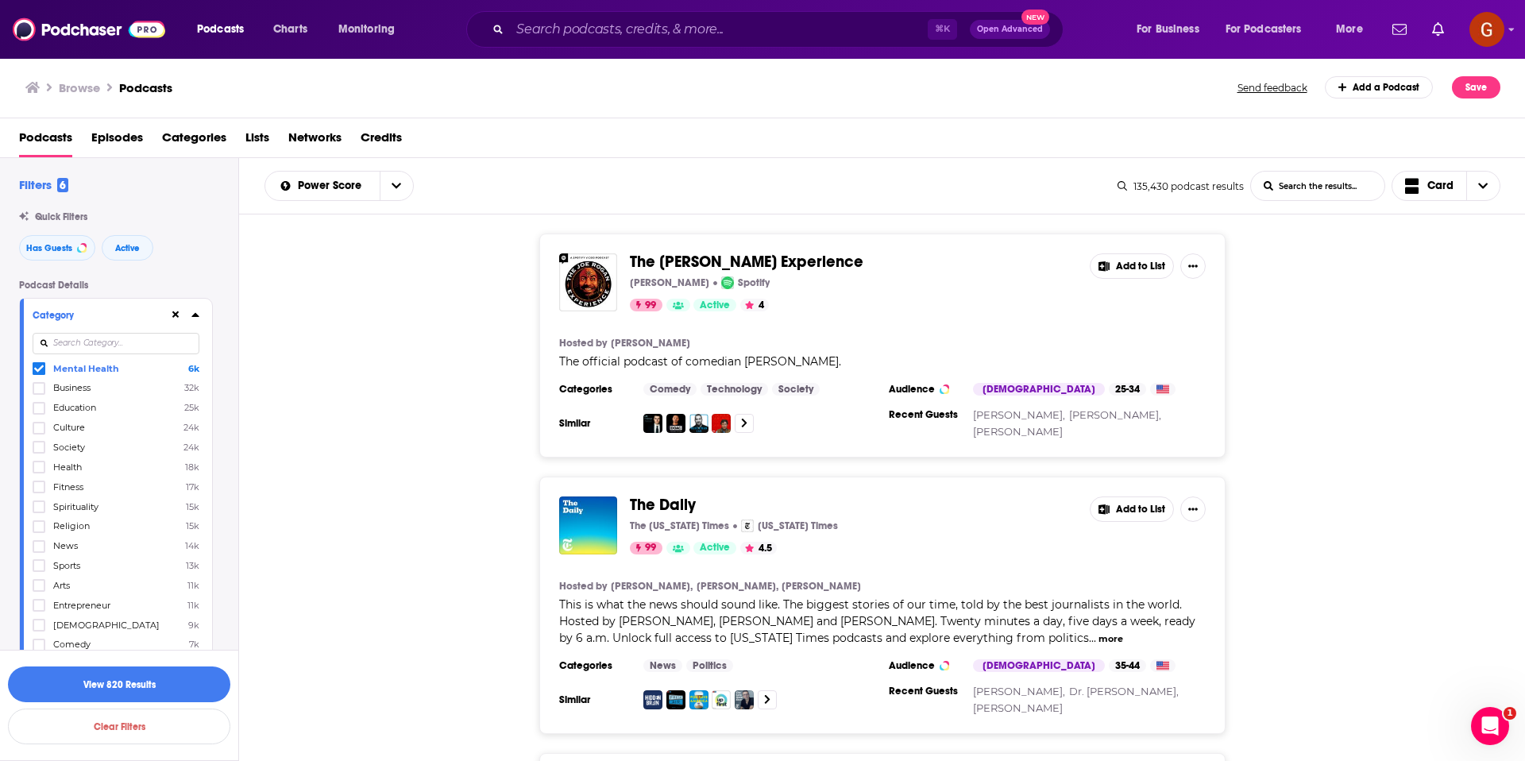
click at [185, 341] on input at bounding box center [116, 343] width 167 height 21
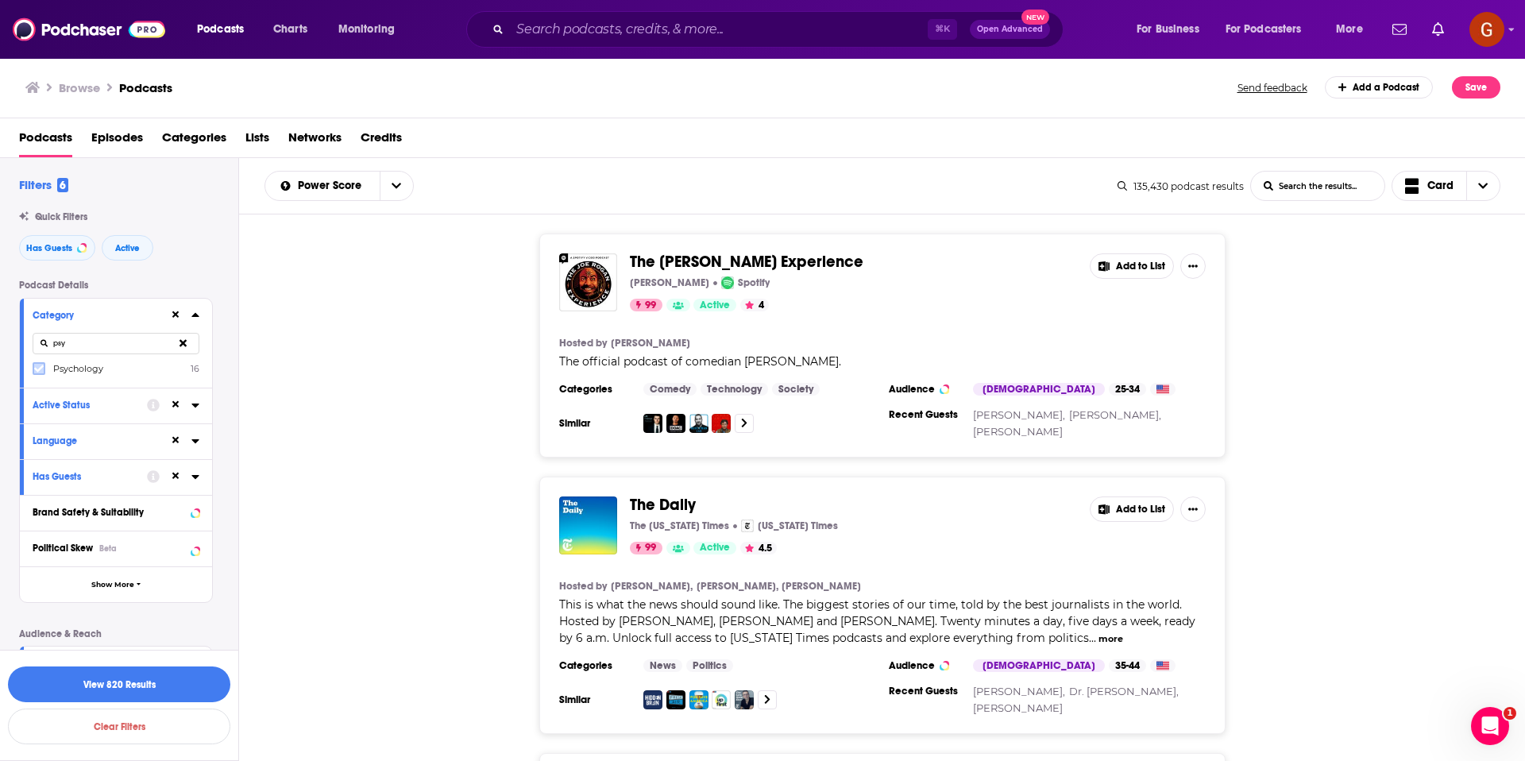
type input "psy"
click at [44, 368] on label at bounding box center [39, 368] width 13 height 13
click at [123, 339] on input "psy" at bounding box center [116, 343] width 167 height 21
click at [123, 338] on input "psy" at bounding box center [116, 343] width 167 height 21
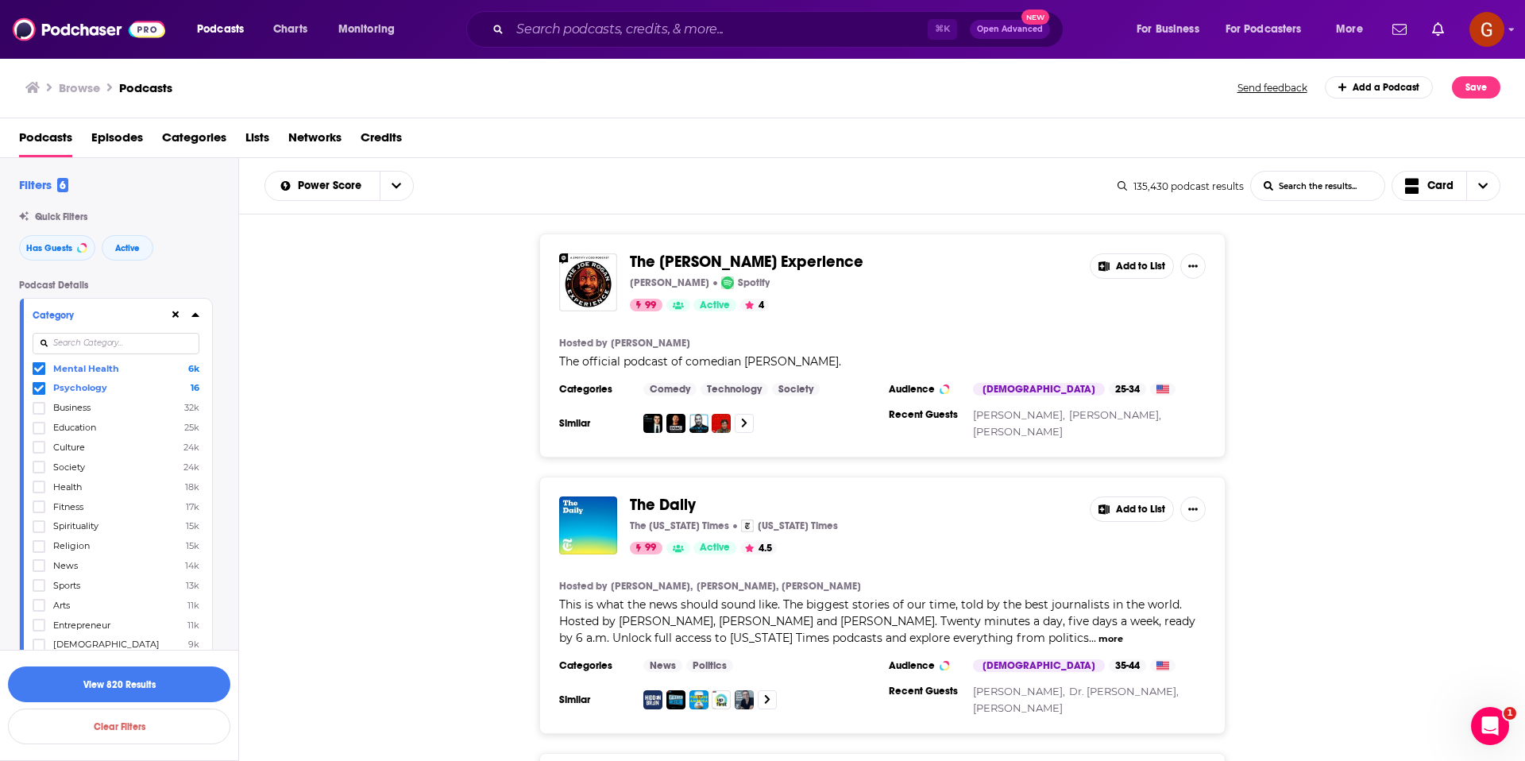
click at [70, 337] on input at bounding box center [116, 343] width 167 height 21
type input "t"
click at [198, 310] on icon at bounding box center [195, 314] width 8 height 13
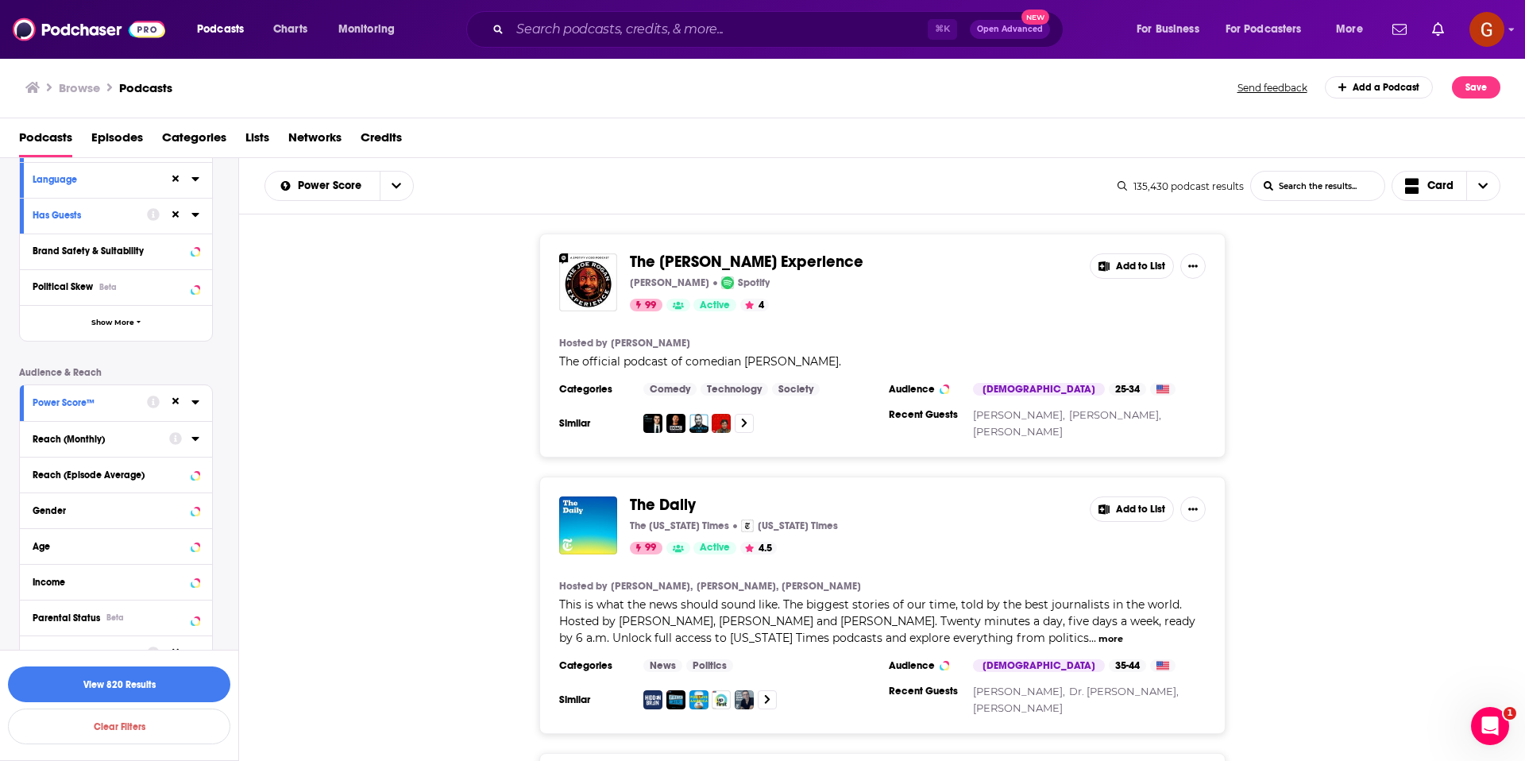
scroll to position [213, 0]
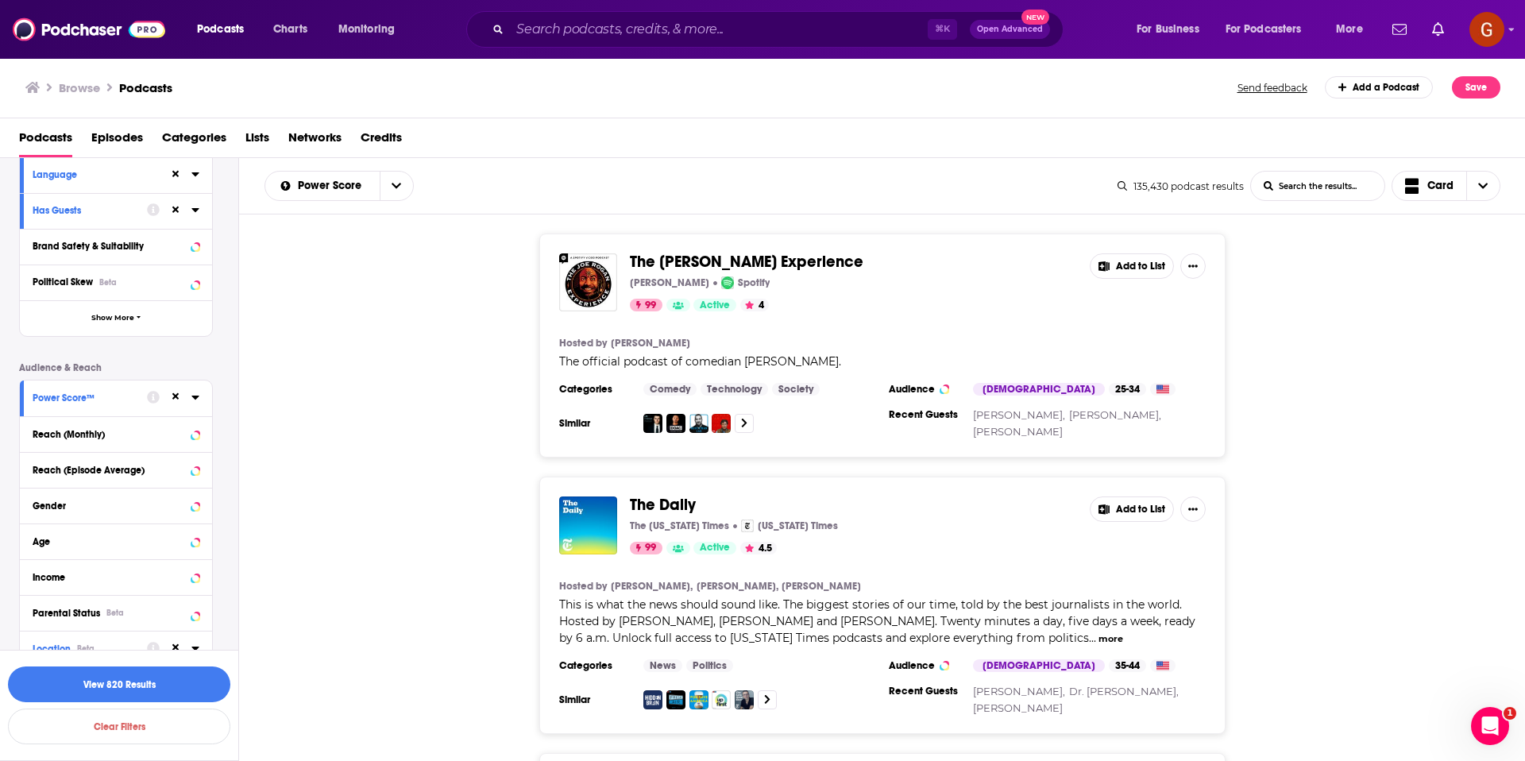
click at [199, 403] on div "Power Score™" at bounding box center [116, 398] width 192 height 36
click at [197, 399] on icon at bounding box center [195, 397] width 8 height 13
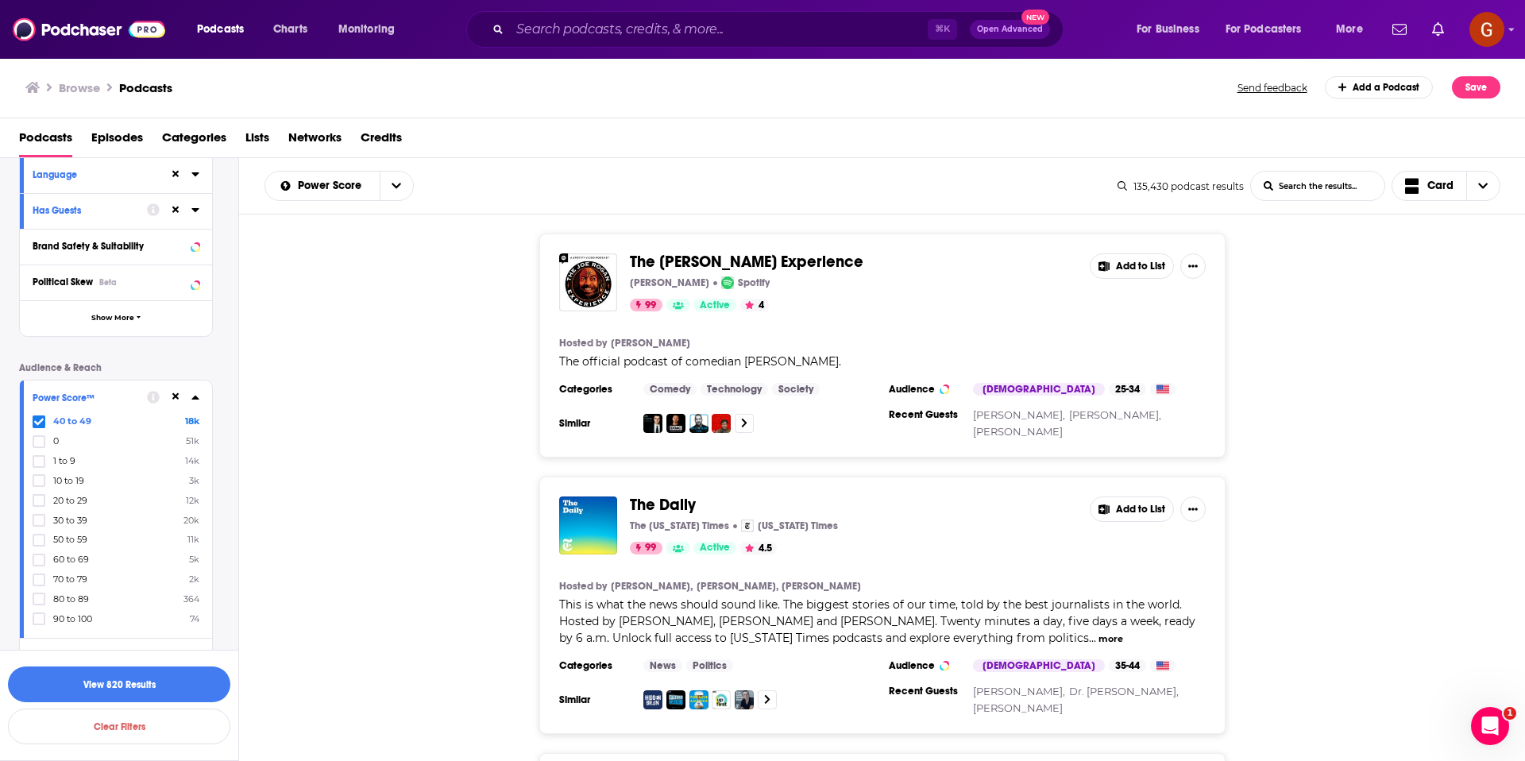
click at [34, 420] on icon at bounding box center [39, 422] width 10 height 10
click at [34, 517] on icon at bounding box center [39, 520] width 10 height 10
click at [125, 689] on button "View 820 Results" at bounding box center [119, 684] width 222 height 36
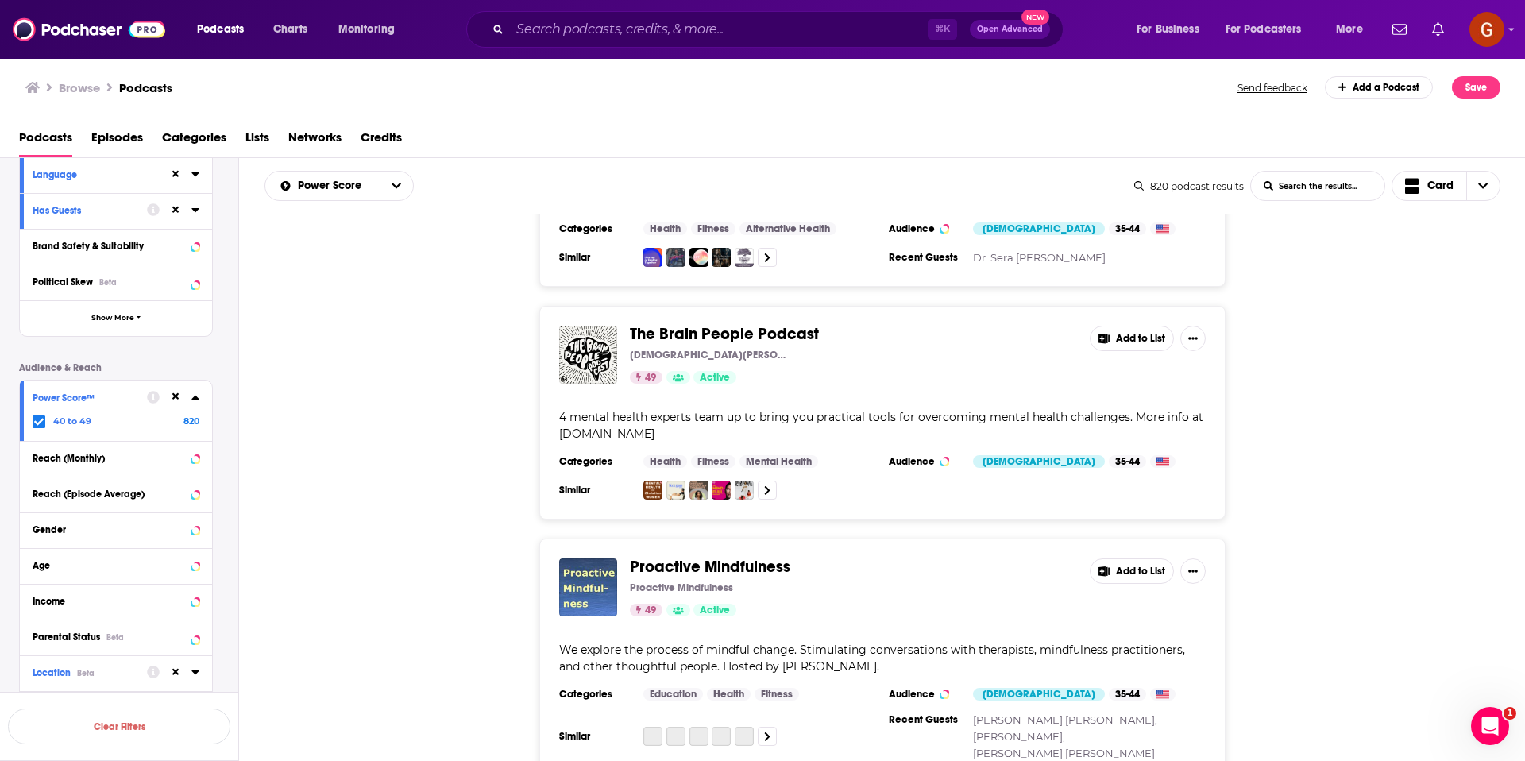
scroll to position [206, 0]
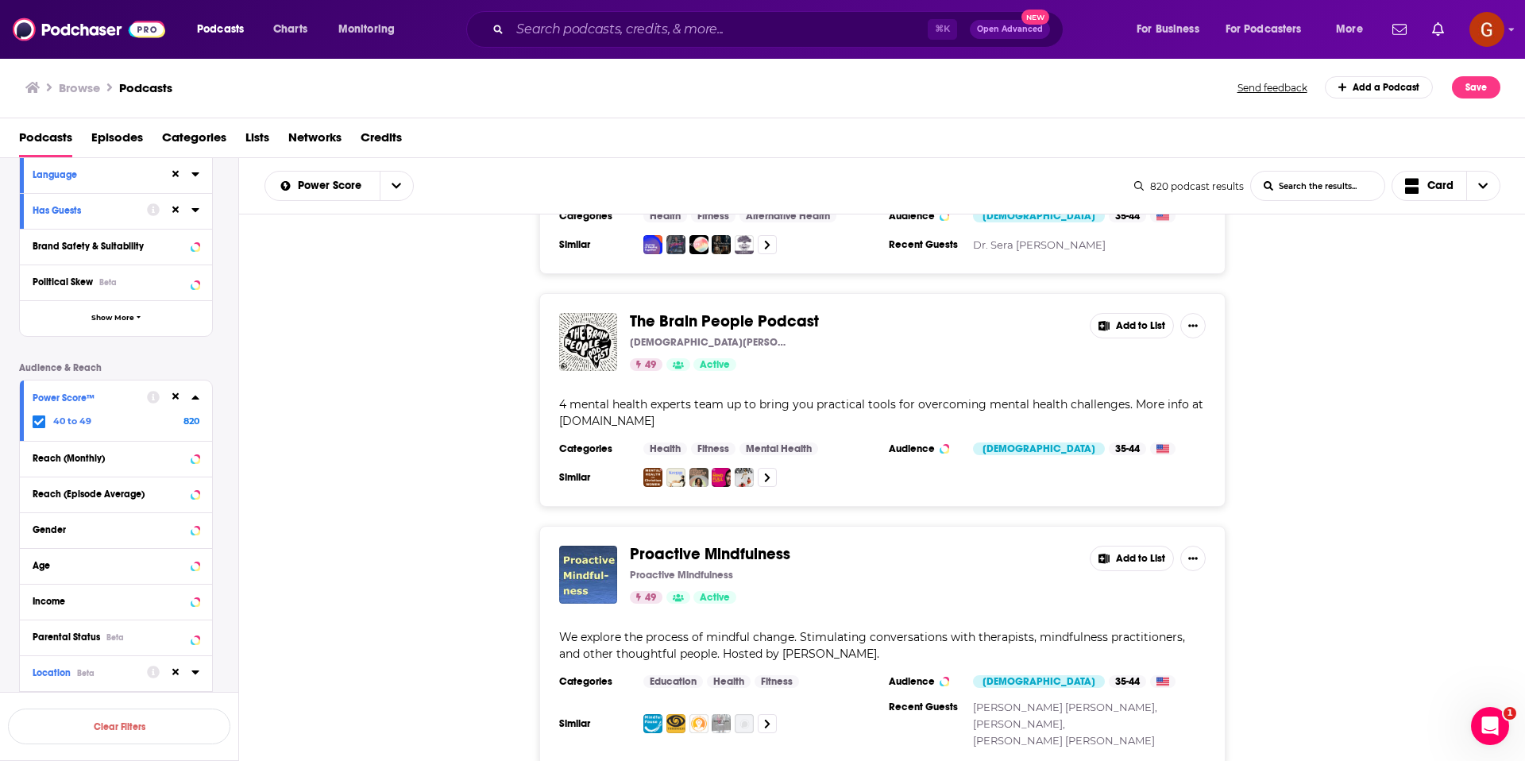
click at [195, 396] on icon at bounding box center [194, 397] width 7 height 4
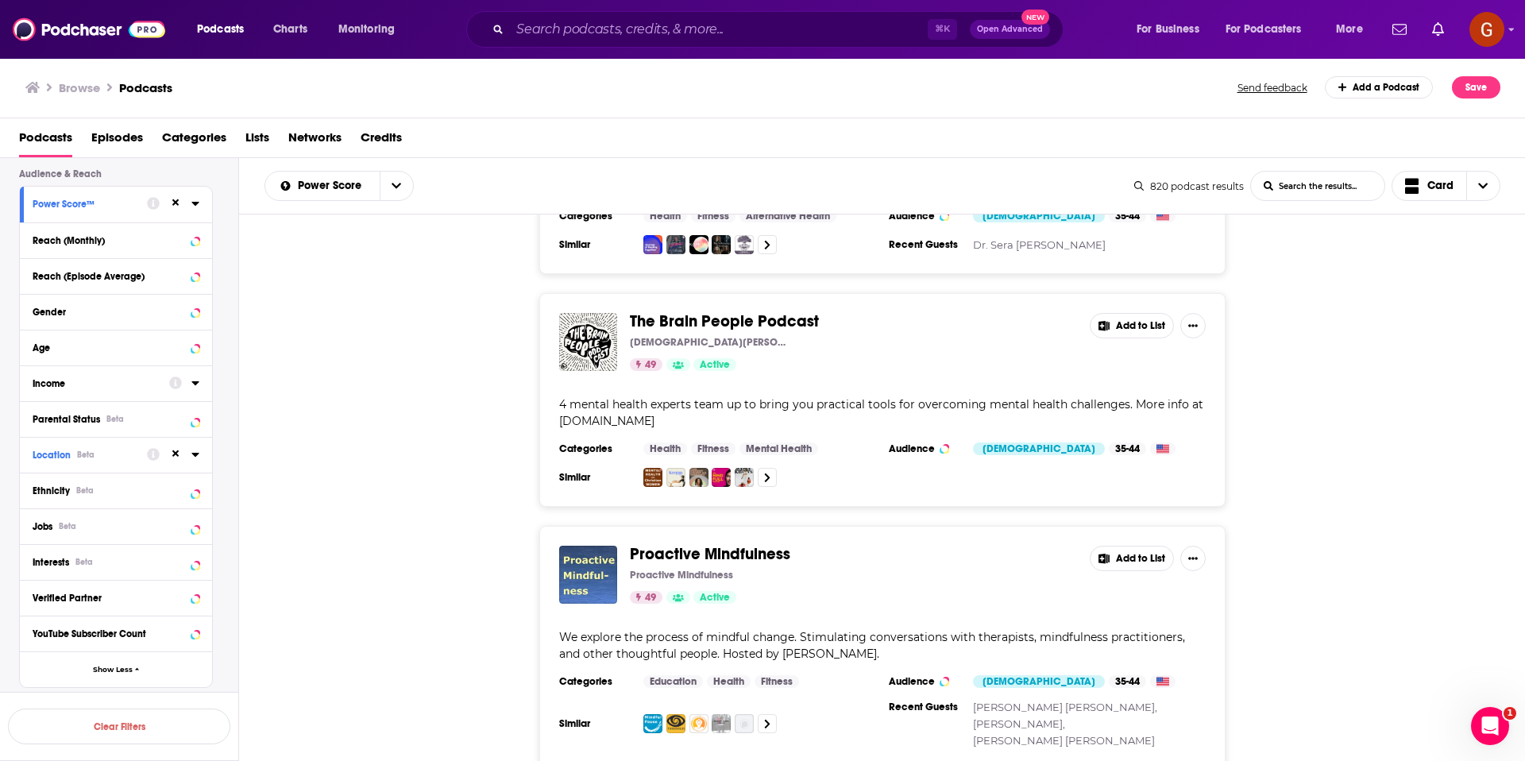
scroll to position [413, 0]
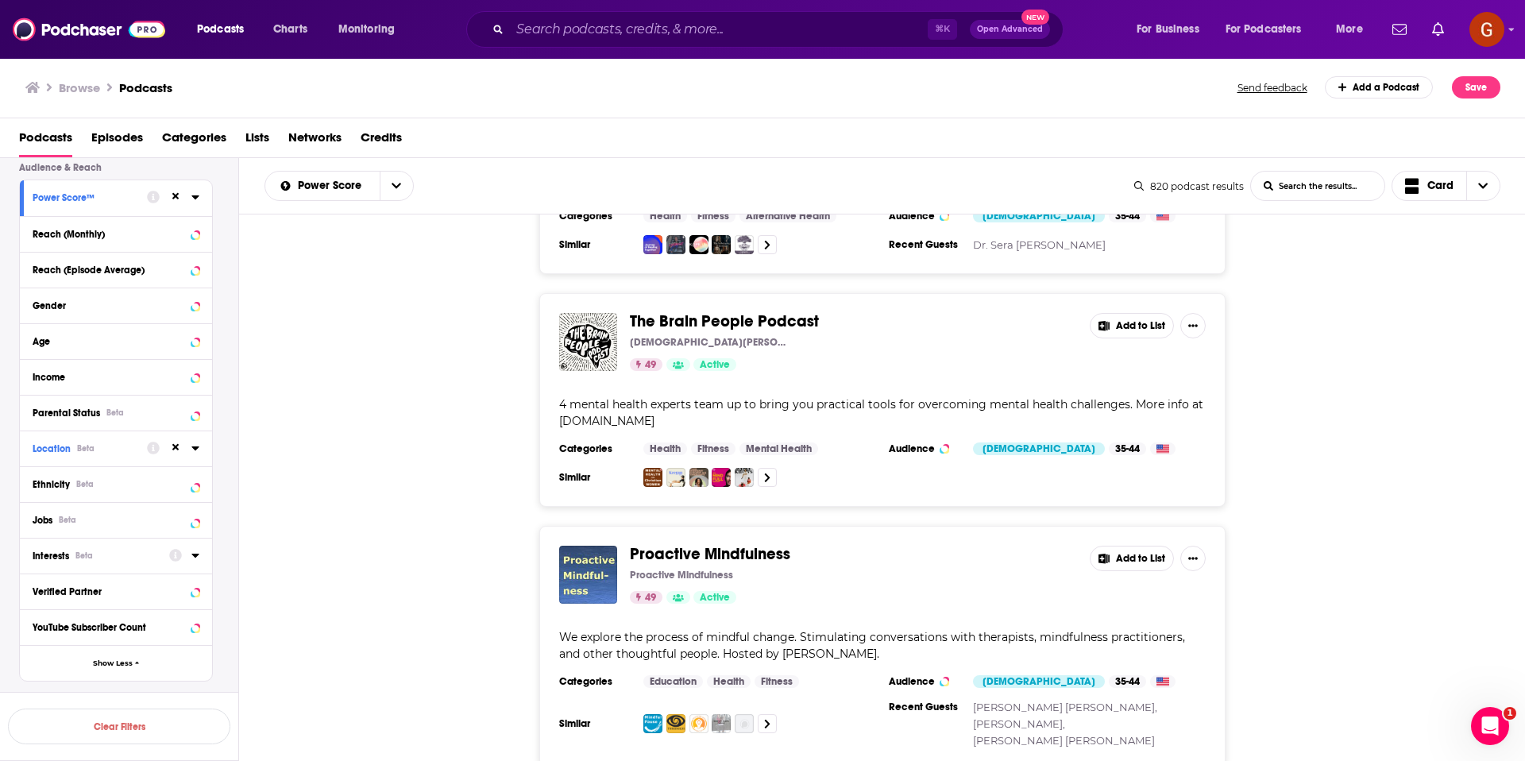
click at [193, 556] on icon at bounding box center [195, 555] width 8 height 13
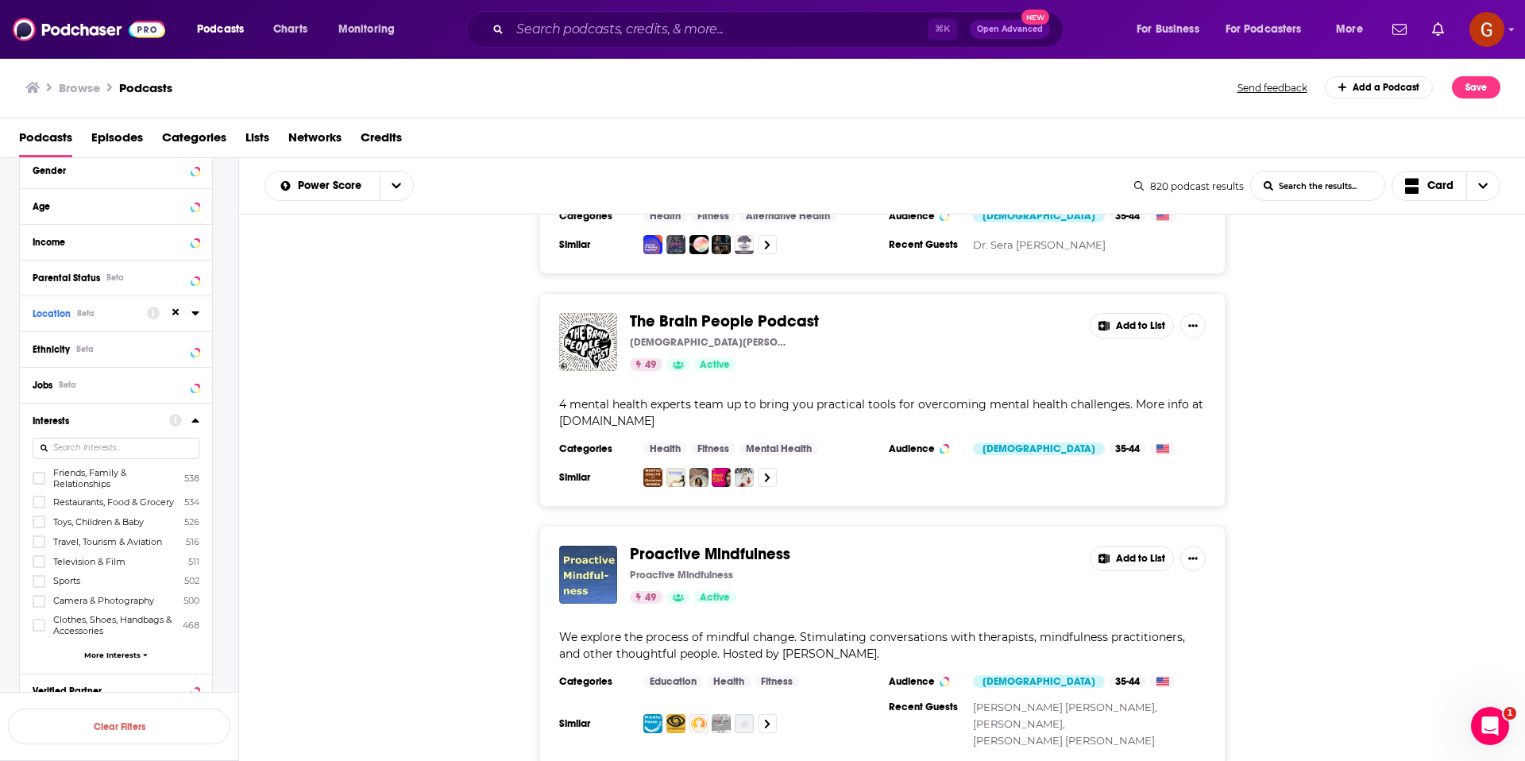
scroll to position [549, 0]
click at [129, 657] on span "More Interests" at bounding box center [112, 653] width 56 height 9
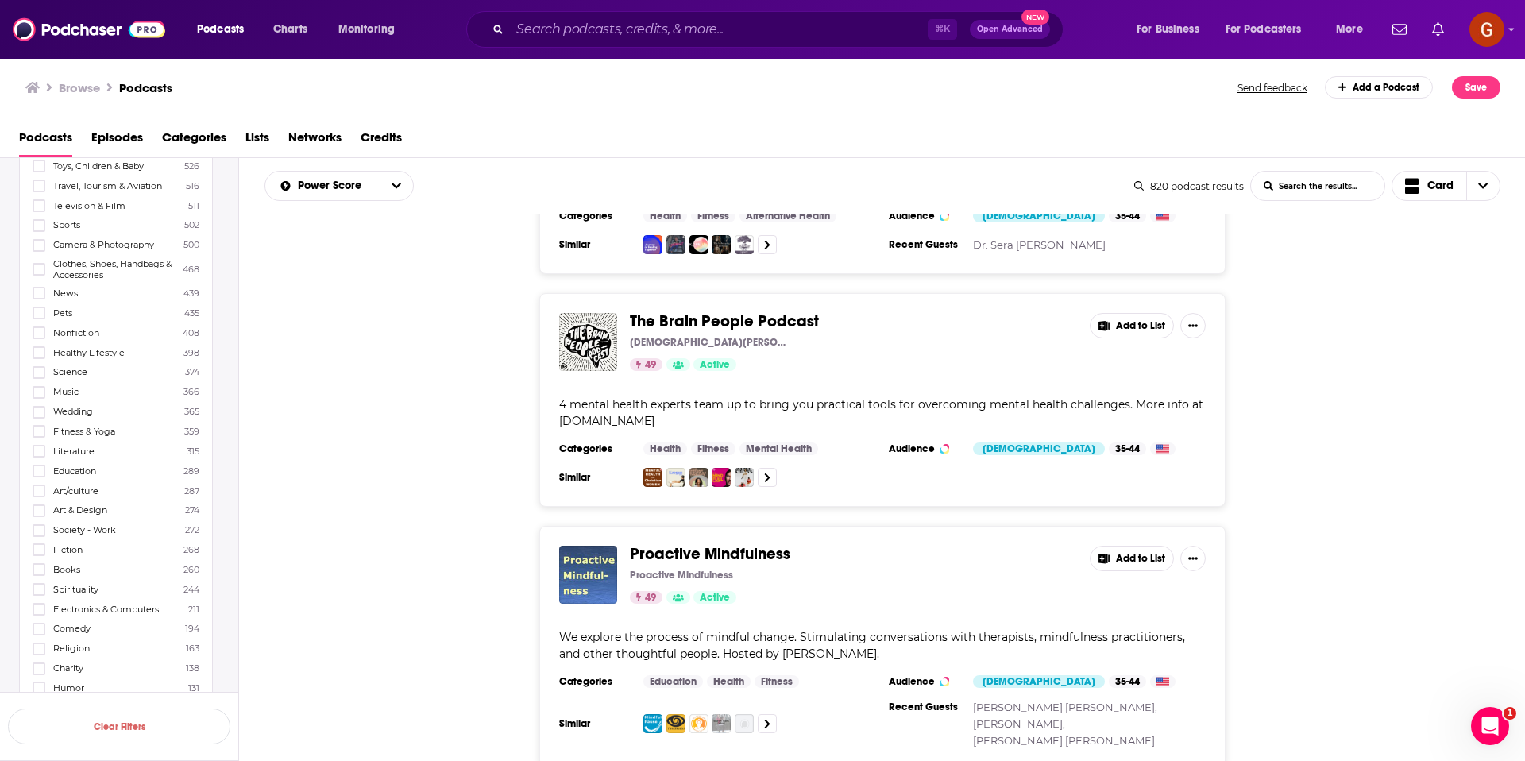
scroll to position [935, 0]
click at [37, 561] on icon at bounding box center [39, 558] width 10 height 10
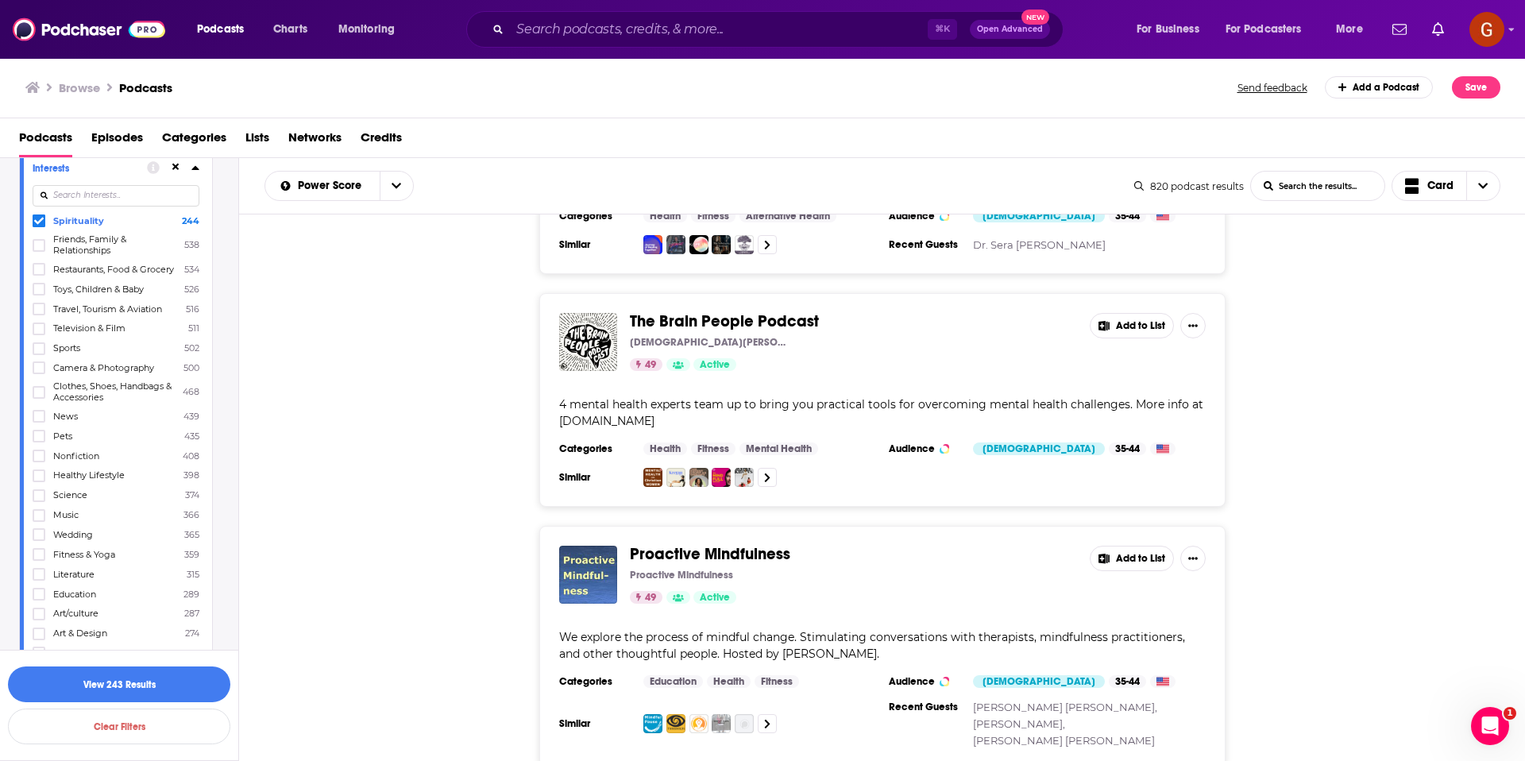
scroll to position [798, 0]
click at [94, 677] on button "View 243 Results" at bounding box center [119, 684] width 222 height 36
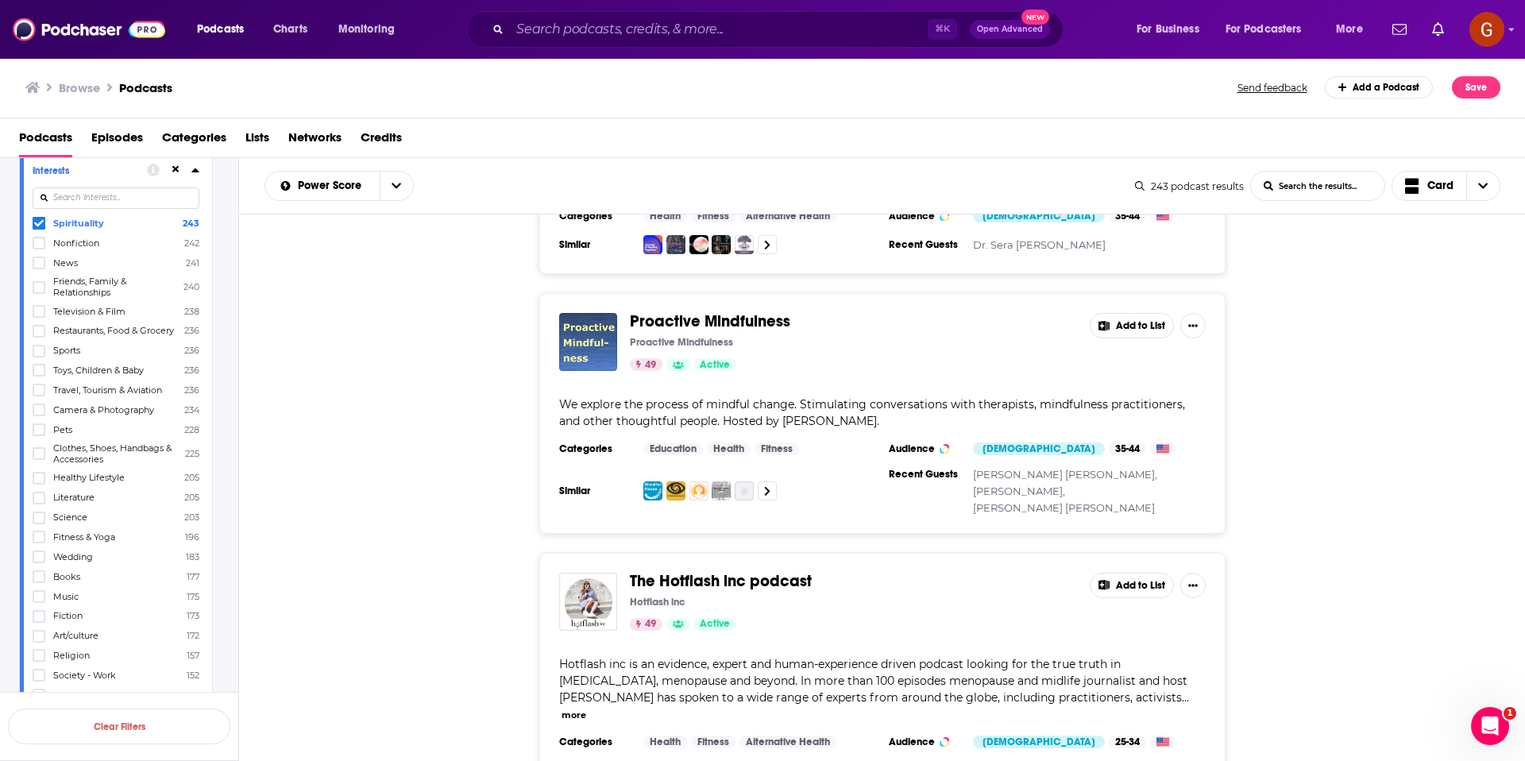
click at [193, 167] on icon at bounding box center [195, 170] width 8 height 13
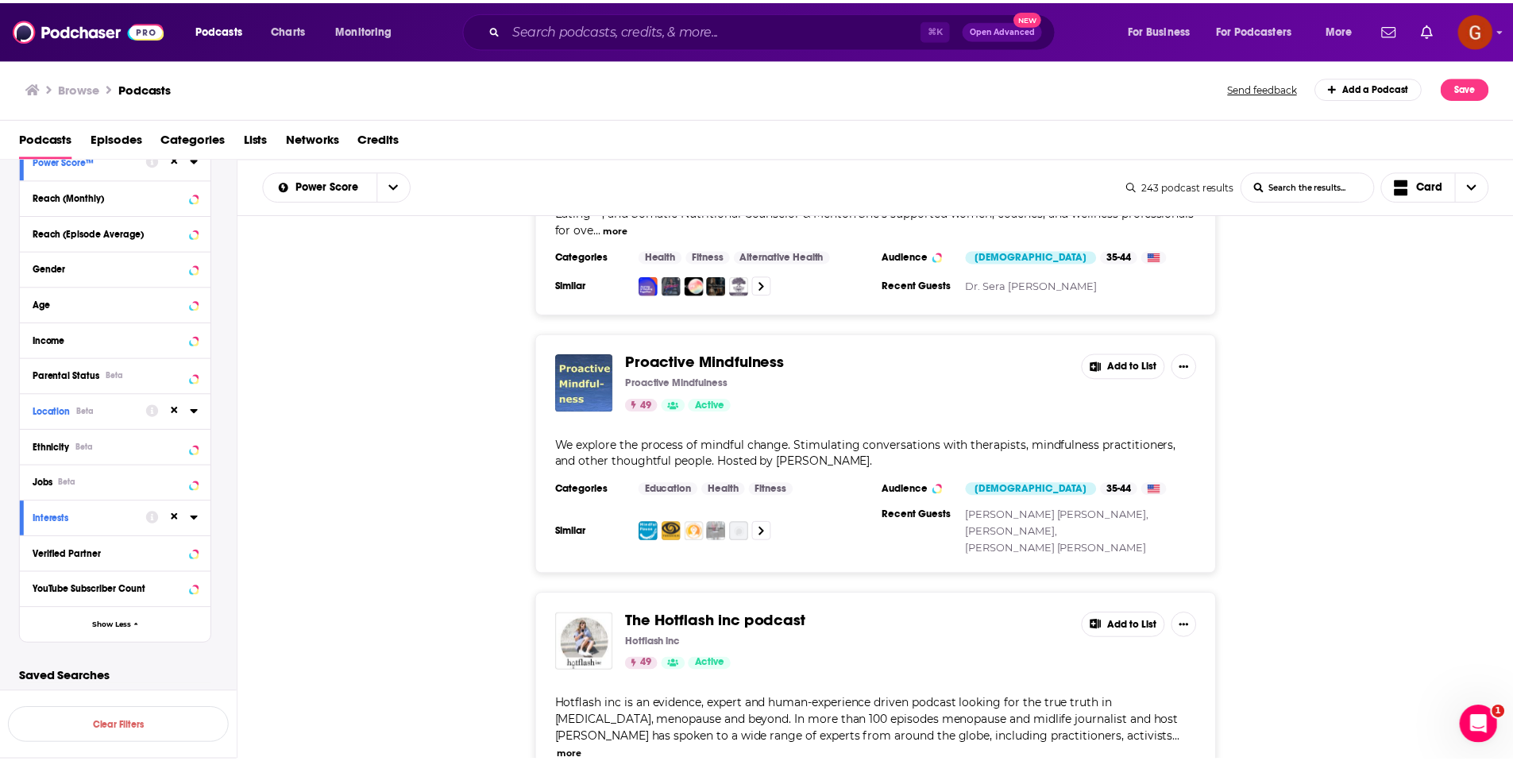
scroll to position [234, 0]
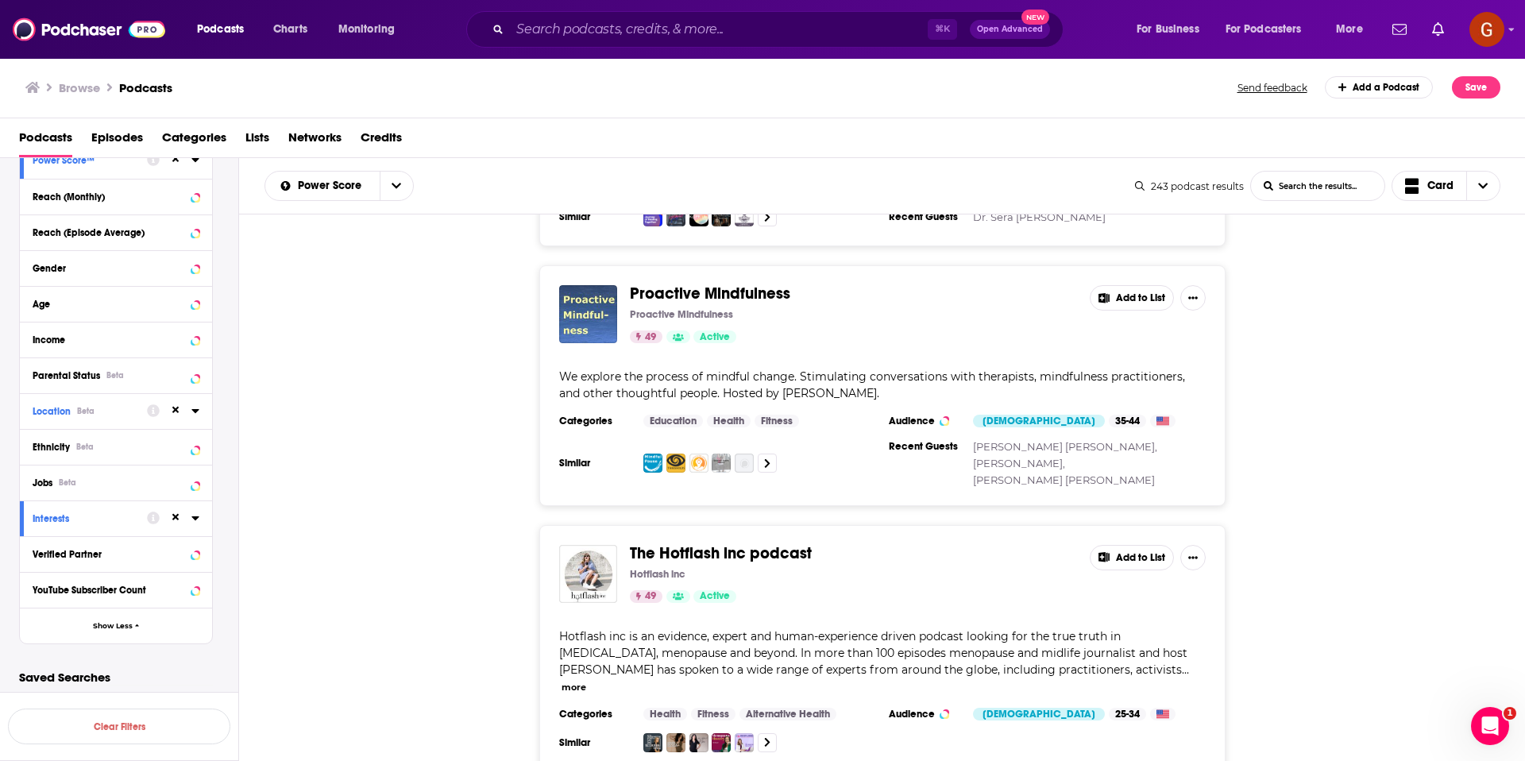
click at [729, 283] on span "Proactive Mindfulness" at bounding box center [710, 293] width 160 height 20
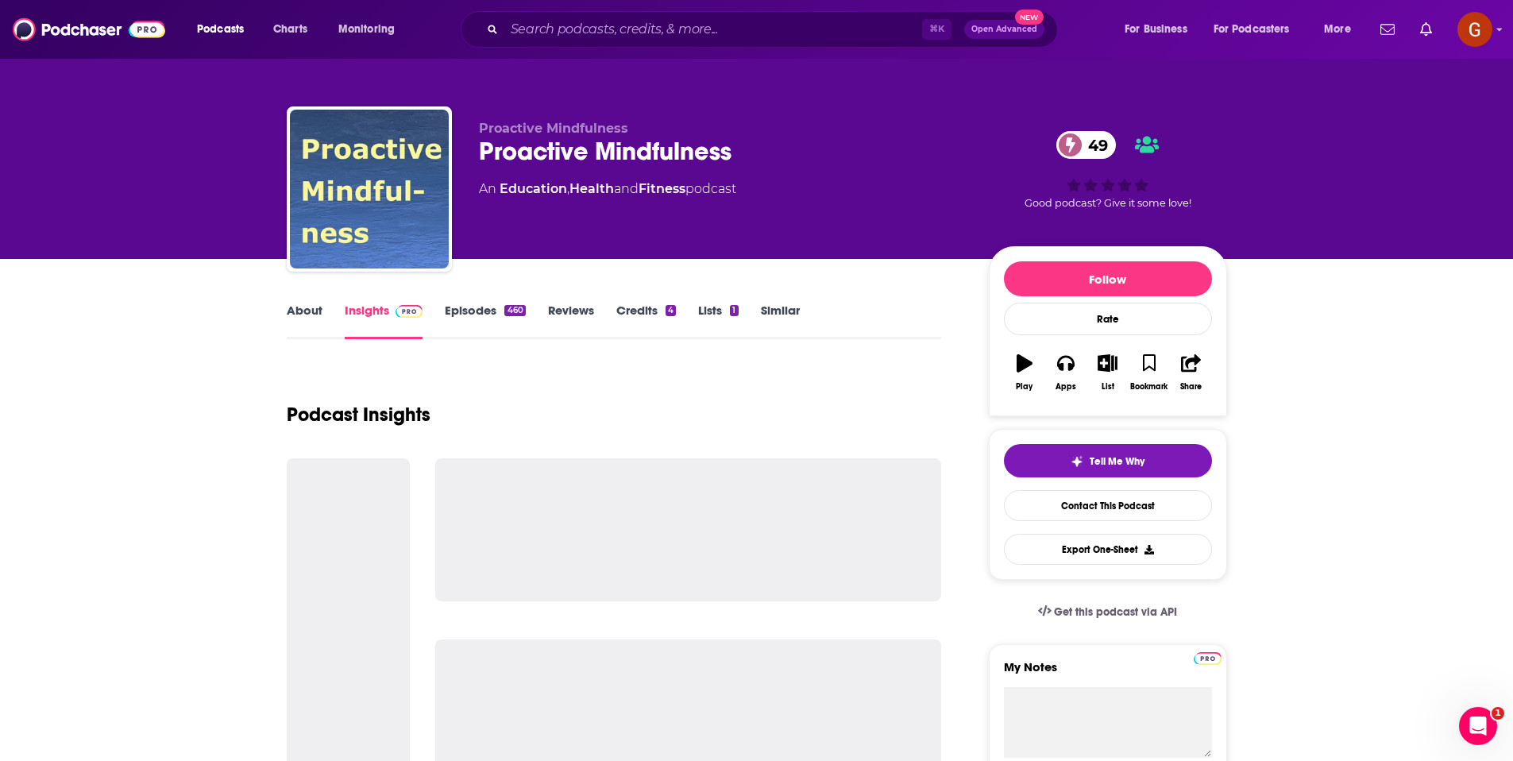
click at [655, 161] on div "Proactive Mindfulness 49" at bounding box center [721, 151] width 484 height 31
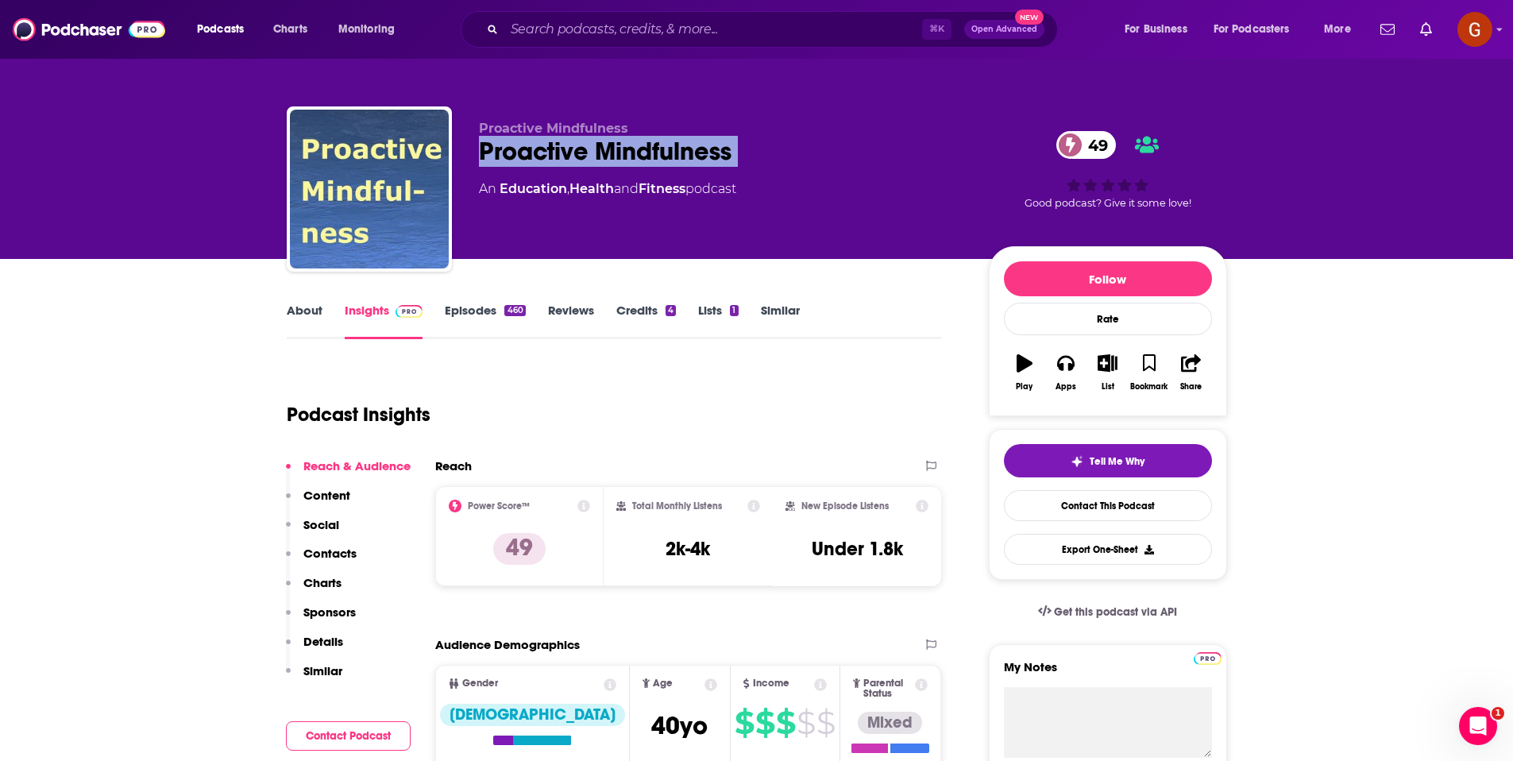
click at [655, 161] on div "Proactive Mindfulness 49" at bounding box center [721, 151] width 484 height 31
copy div "Proactive Mindfulness 49"
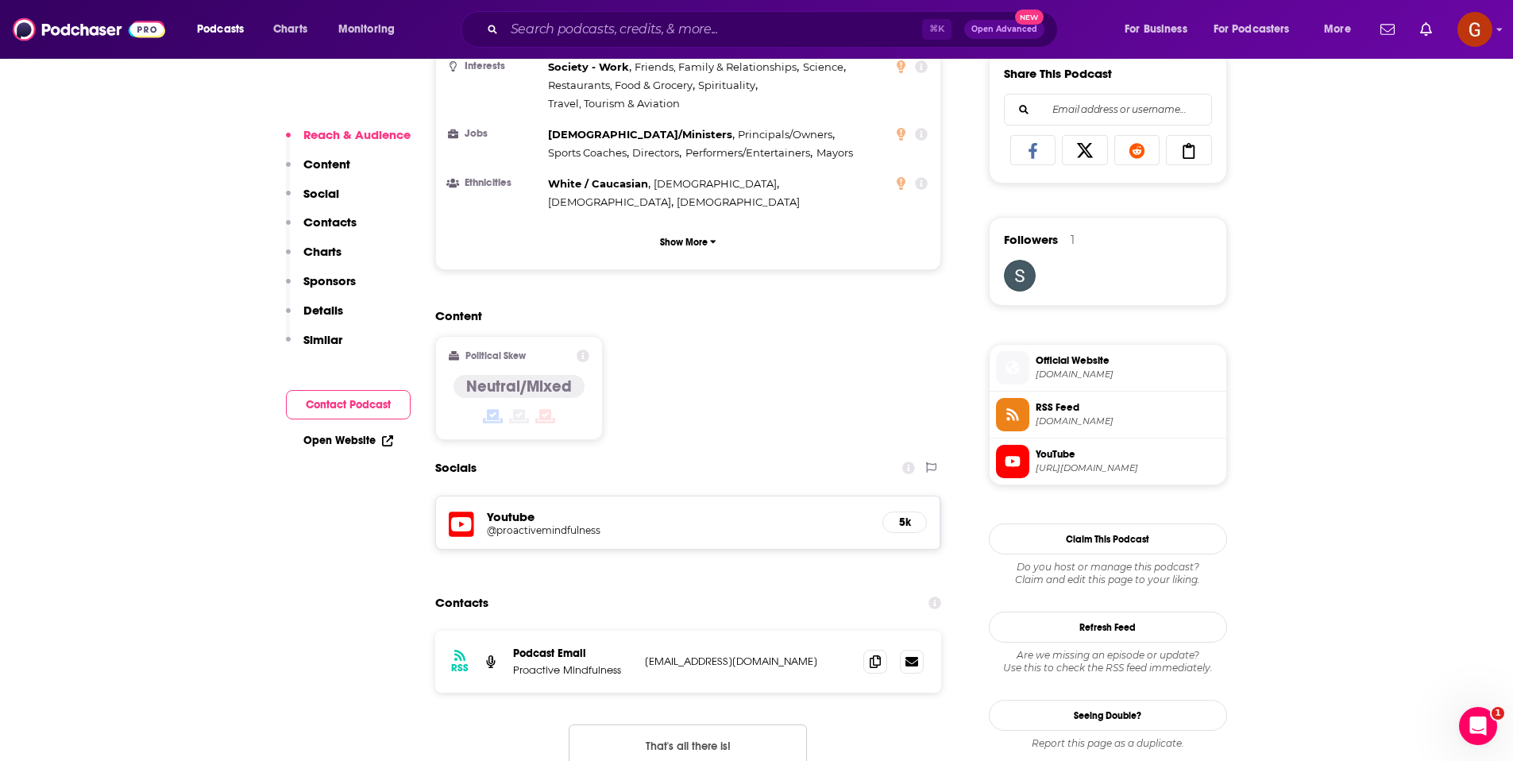
scroll to position [1006, 0]
click at [881, 646] on span at bounding box center [875, 658] width 24 height 24
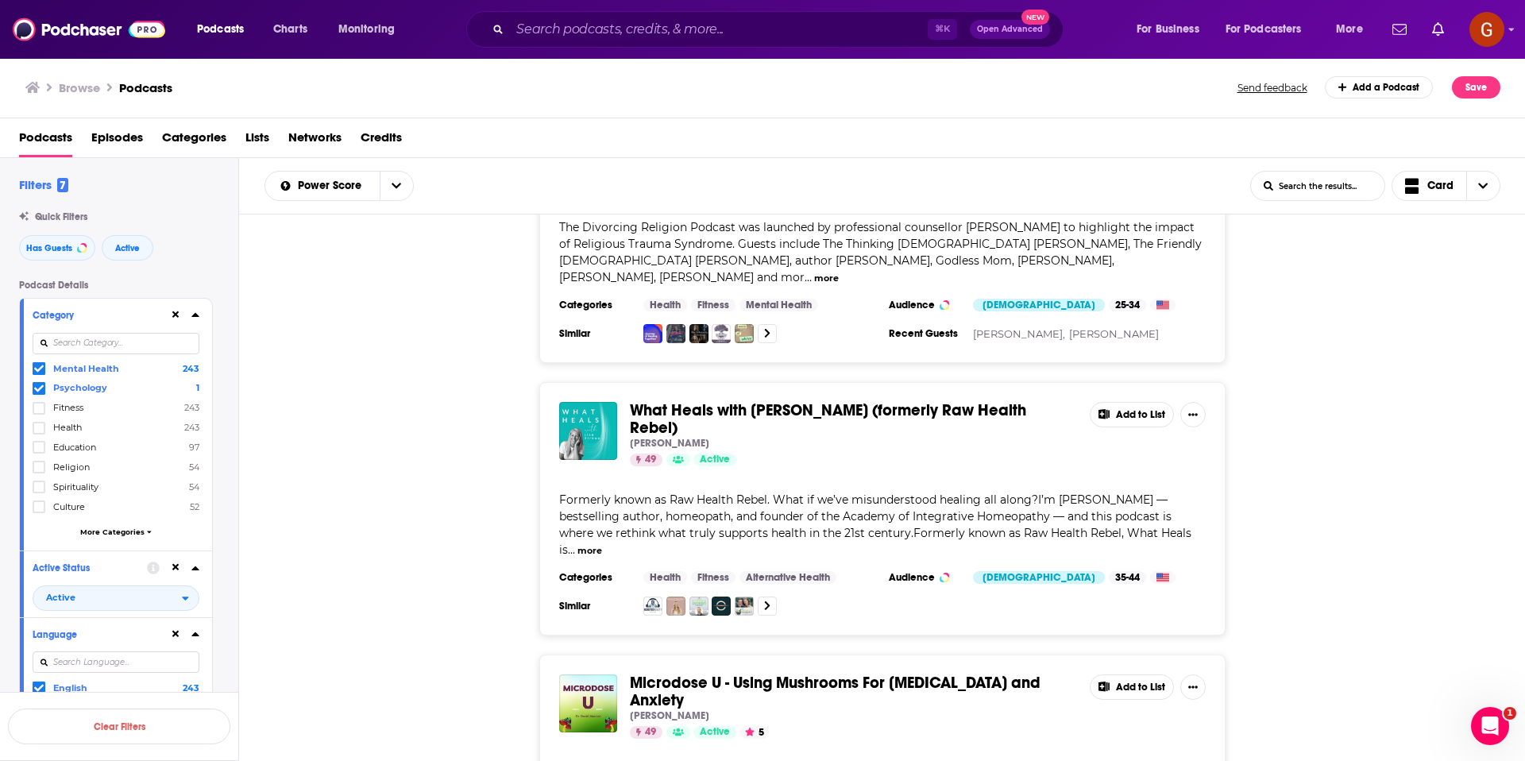
scroll to position [916, 0]
click at [602, 543] on button "more" at bounding box center [589, 549] width 25 height 13
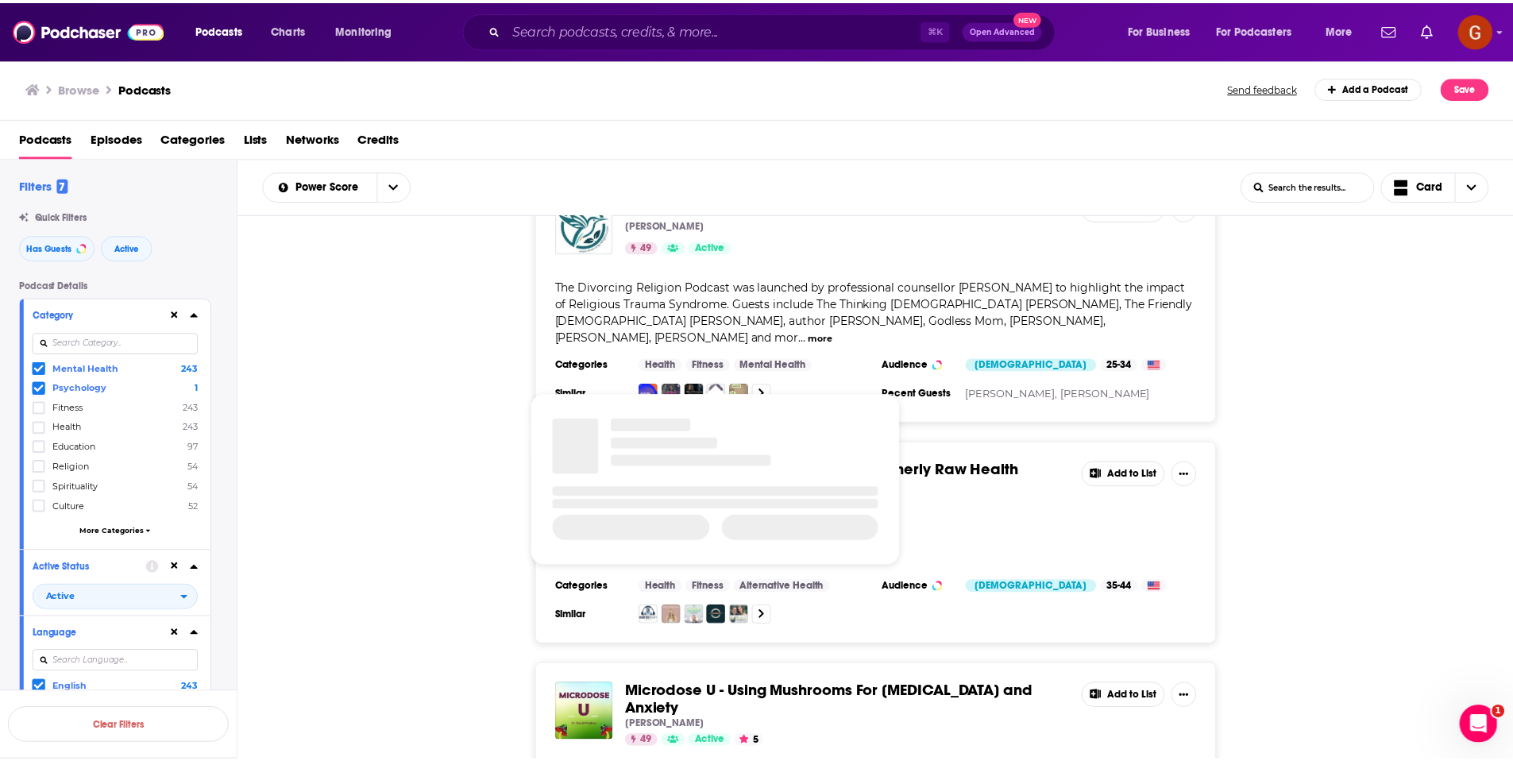
scroll to position [857, 0]
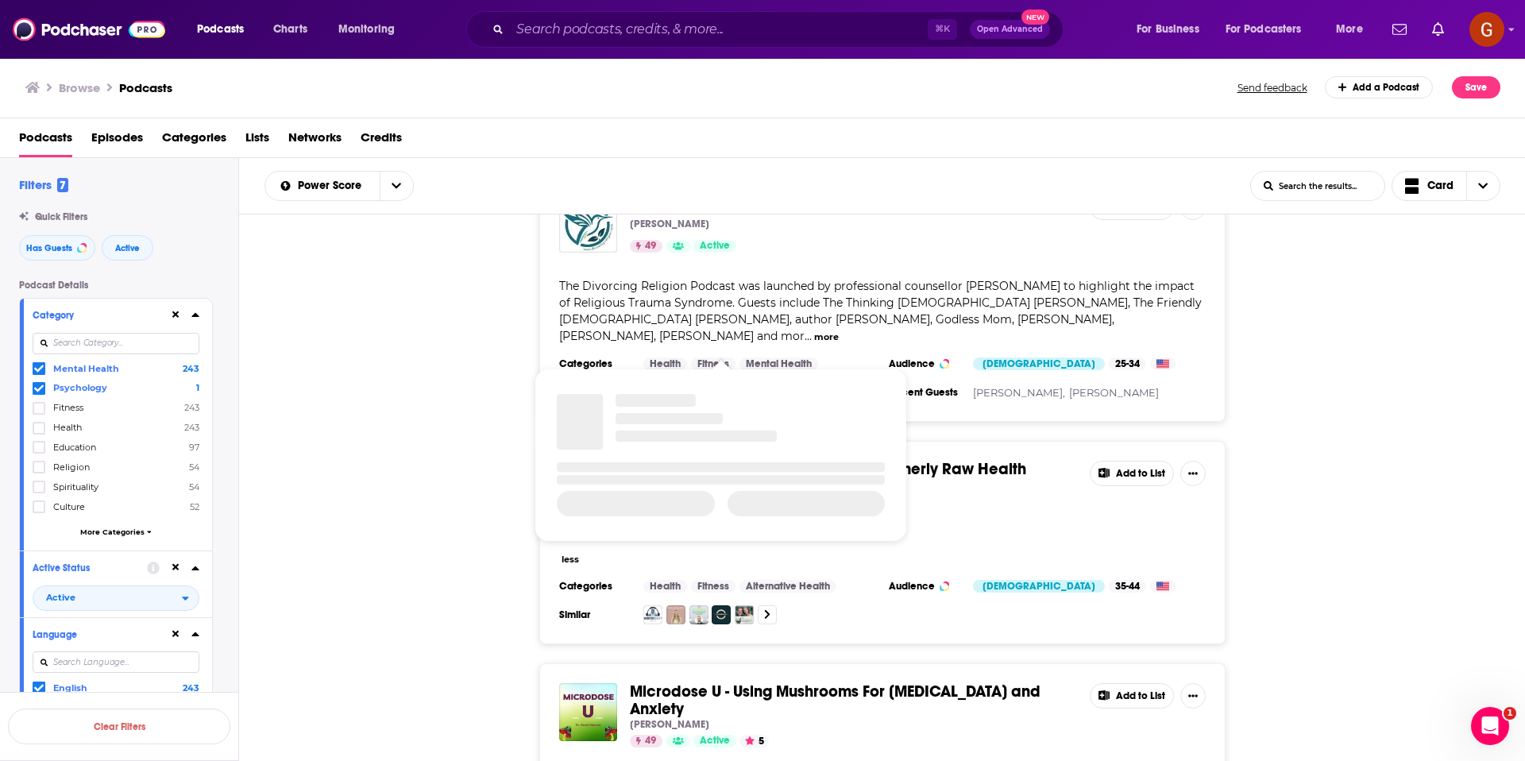
click at [938, 459] on span "What Heals with [PERSON_NAME] (formerly Raw Health Rebel)" at bounding box center [828, 477] width 396 height 37
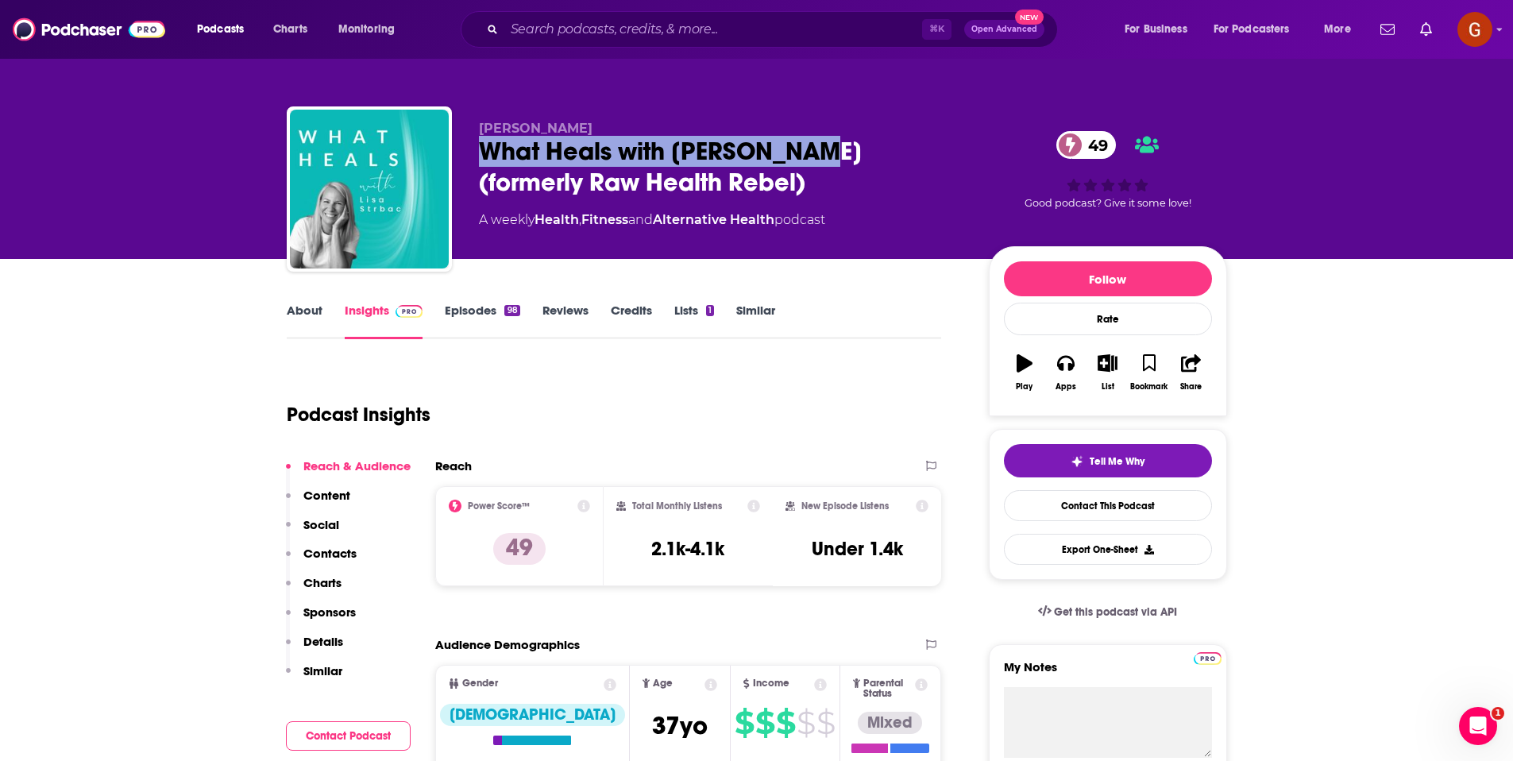
drag, startPoint x: 486, startPoint y: 156, endPoint x: 793, endPoint y: 155, distance: 307.3
click at [793, 155] on div "What Heals with [PERSON_NAME] (formerly Raw Health Rebel) 49" at bounding box center [721, 167] width 484 height 62
copy h2 "What Heals with [PERSON_NAME]"
